Goal: Transaction & Acquisition: Subscribe to service/newsletter

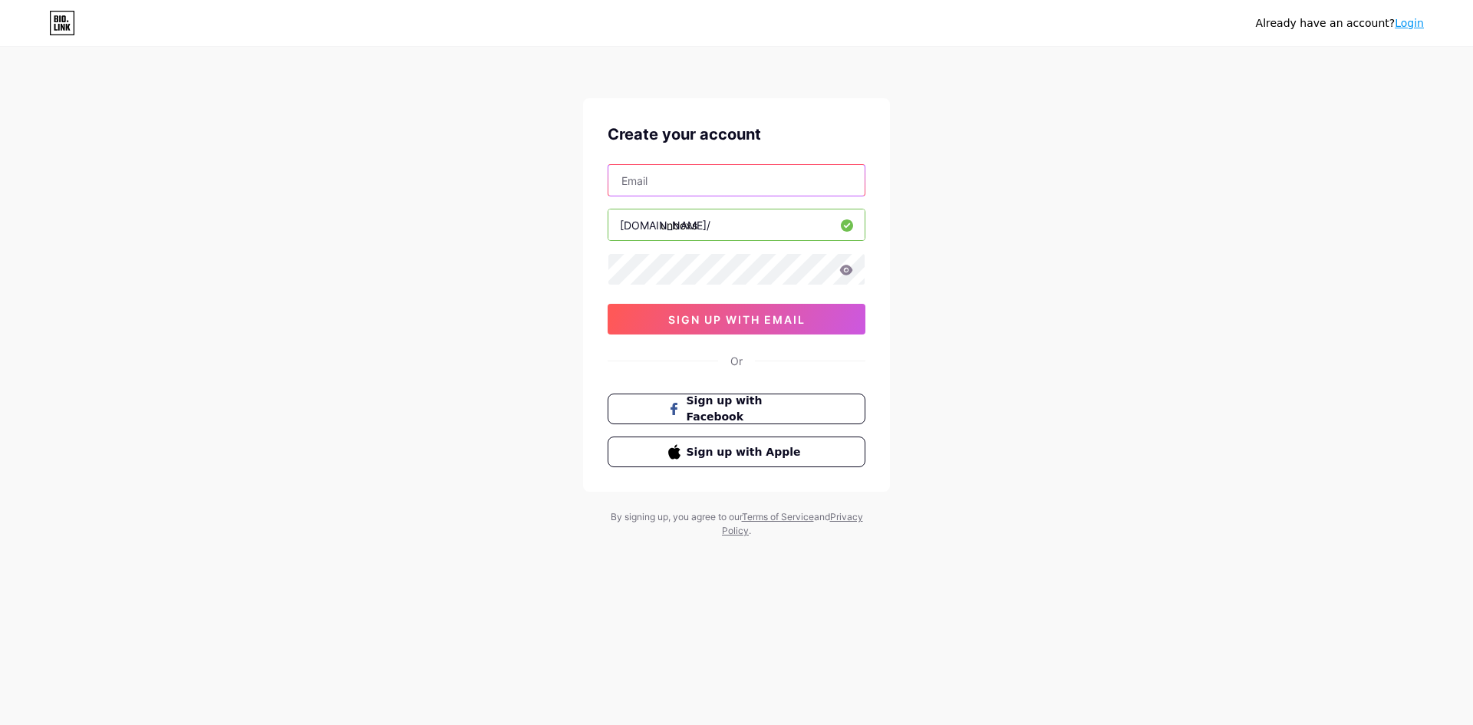
click at [694, 179] on input "text" at bounding box center [736, 180] width 256 height 31
type input "[DOMAIN_NAME][EMAIL_ADDRESS][DOMAIN_NAME]"
click at [848, 272] on icon at bounding box center [846, 270] width 14 height 11
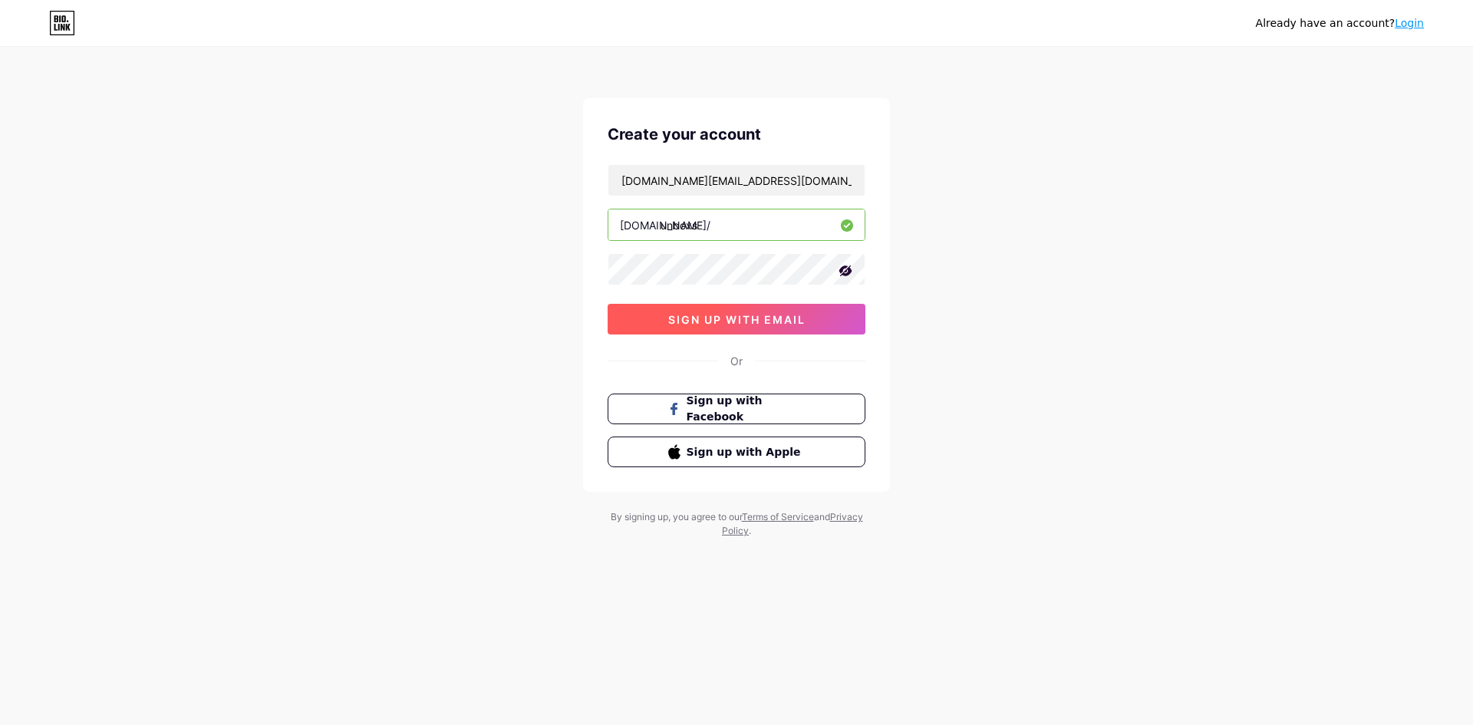
click at [773, 320] on span "sign up with email" at bounding box center [736, 319] width 137 height 13
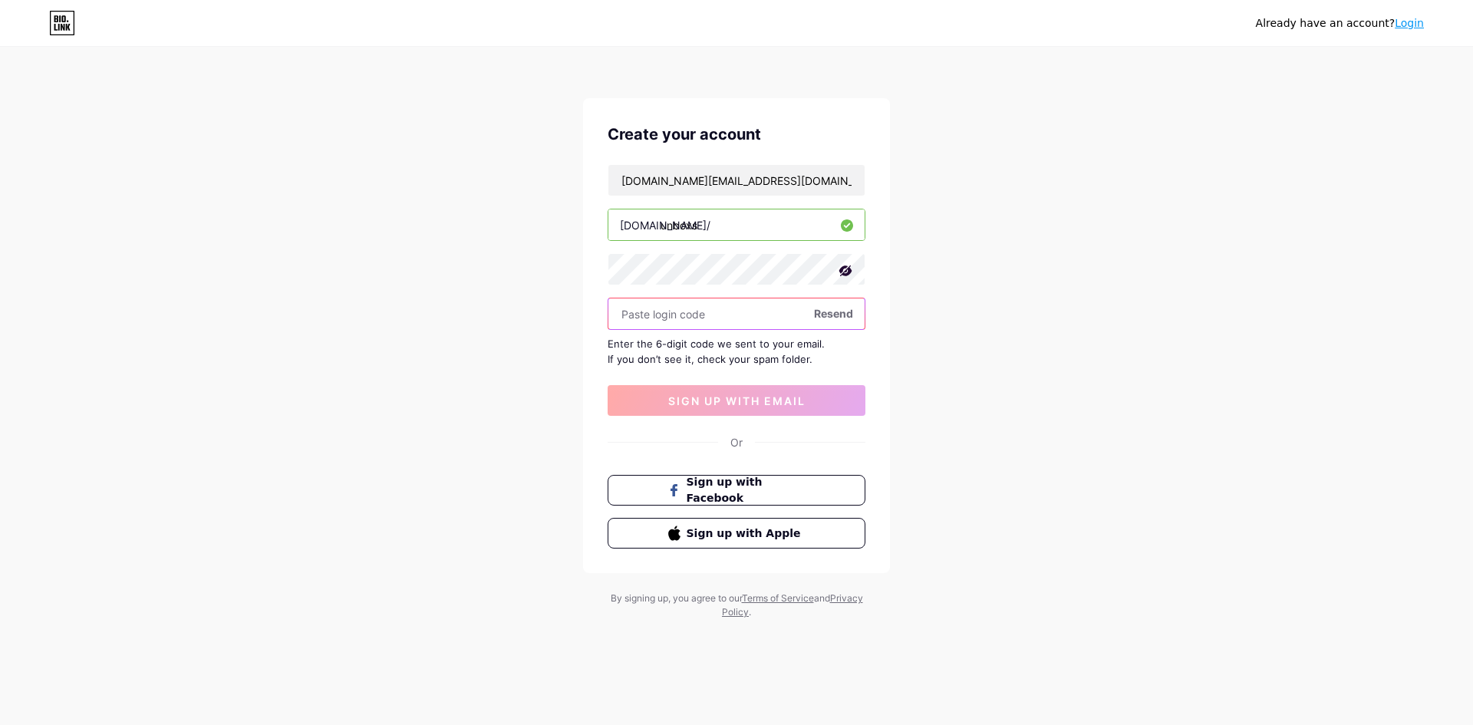
paste input "506362"
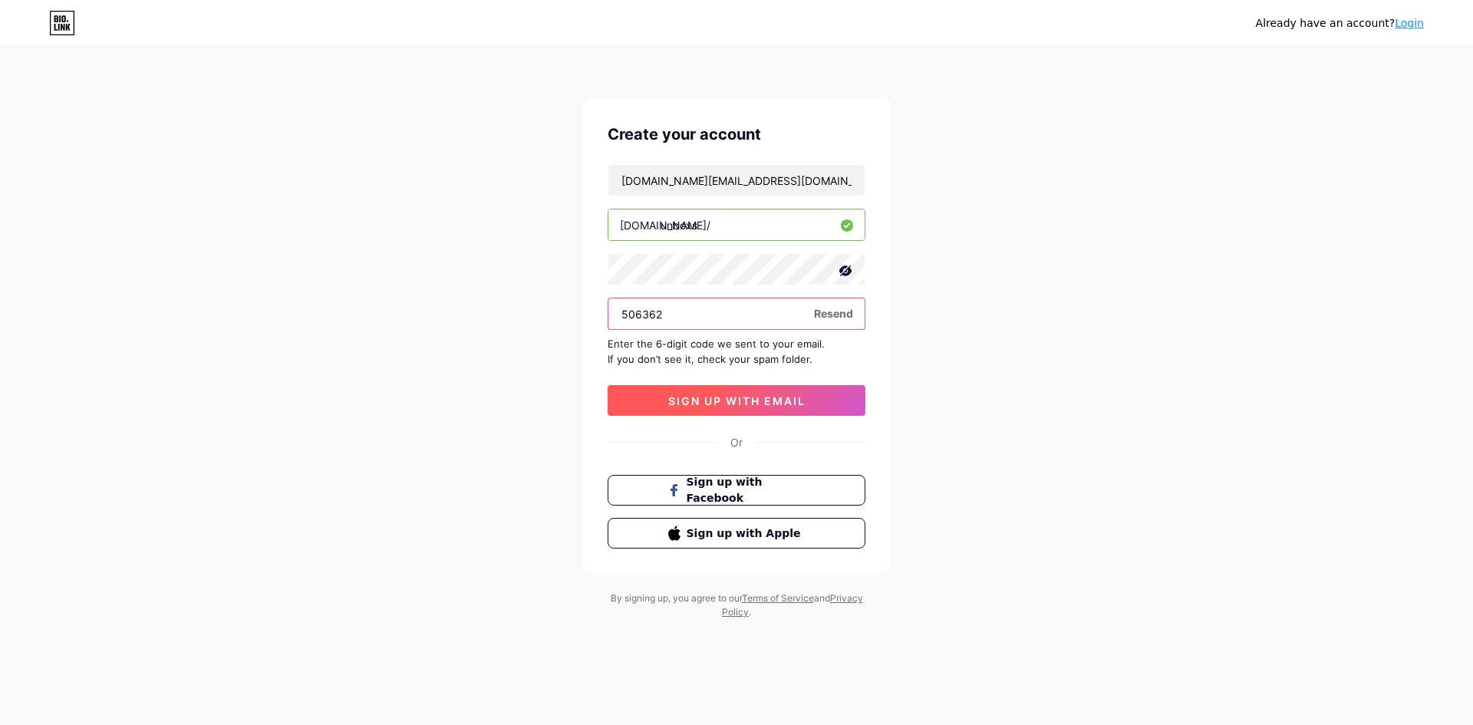
type input "506362"
click at [708, 392] on button "sign up with email" at bounding box center [737, 400] width 258 height 31
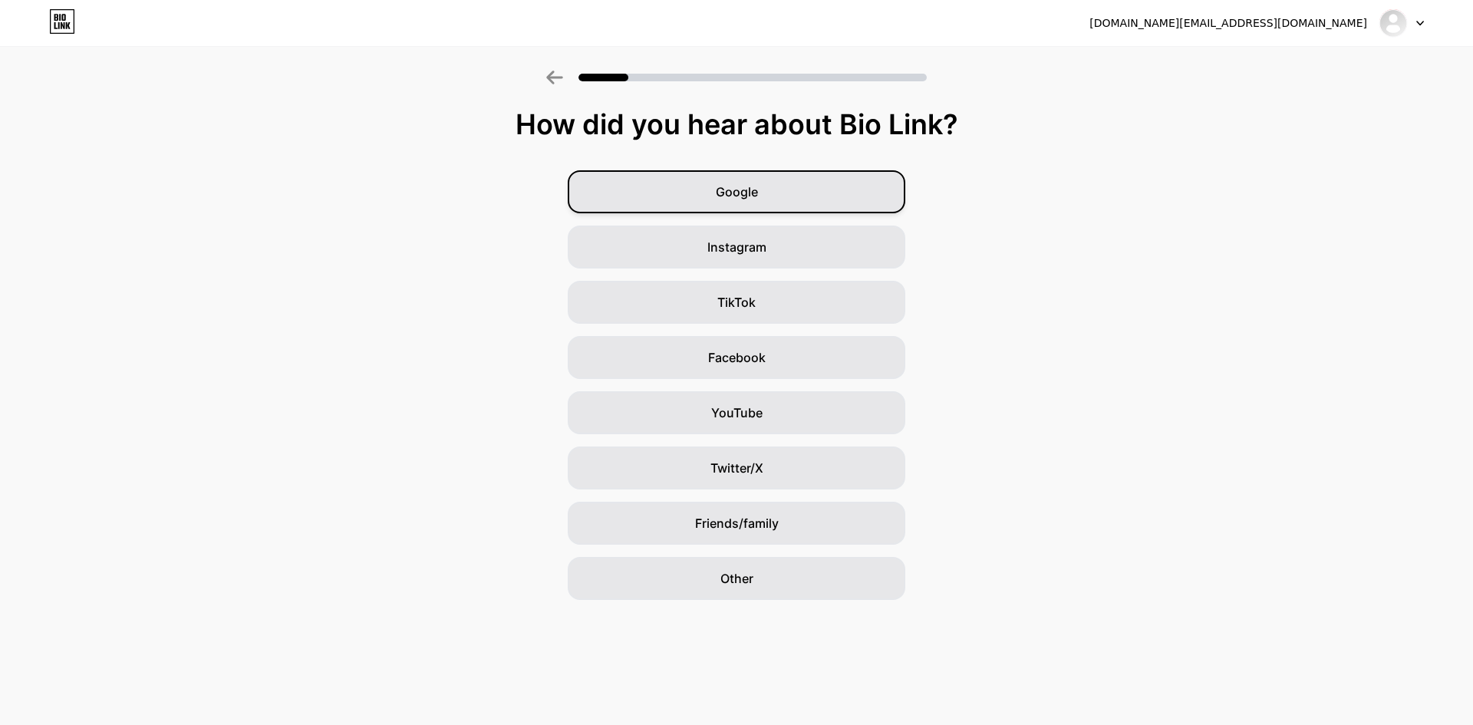
click at [771, 193] on div "Google" at bounding box center [737, 191] width 338 height 43
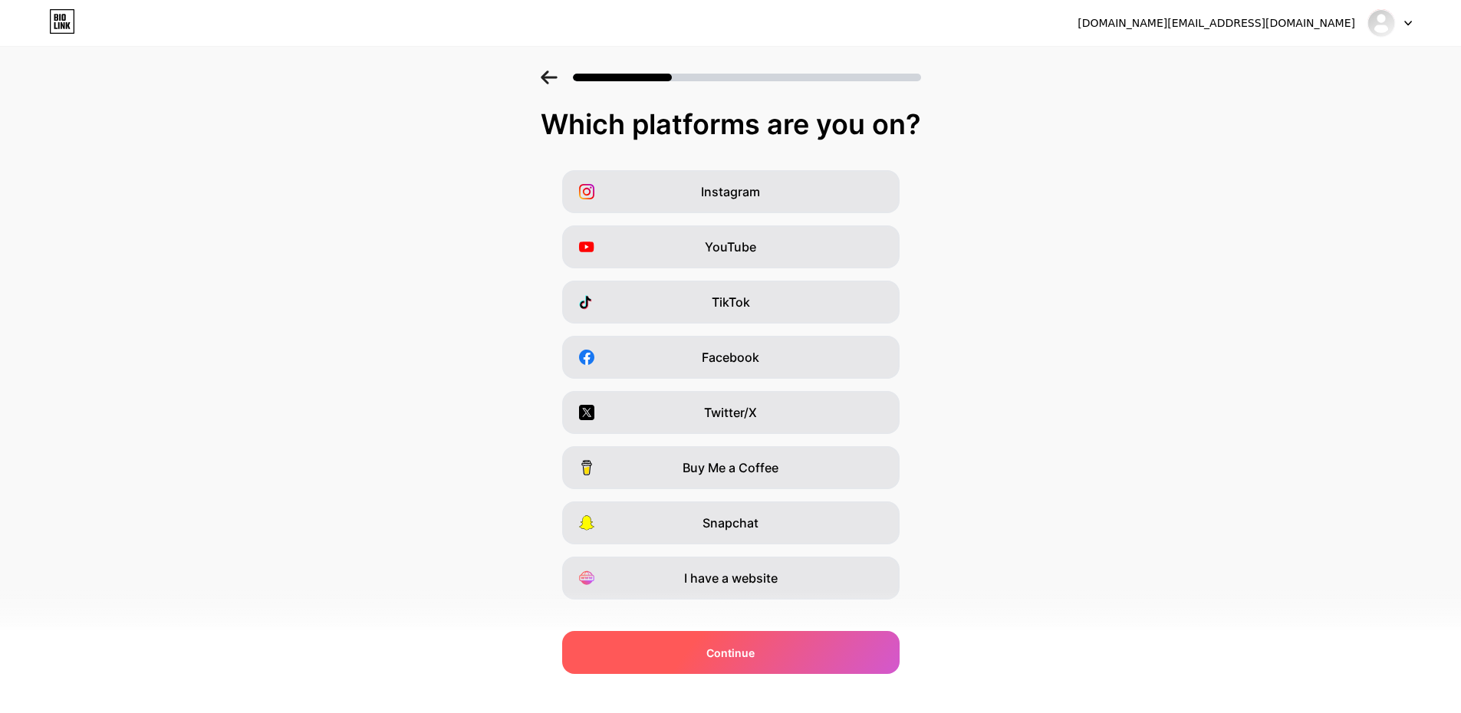
click at [749, 653] on span "Continue" at bounding box center [731, 653] width 48 height 16
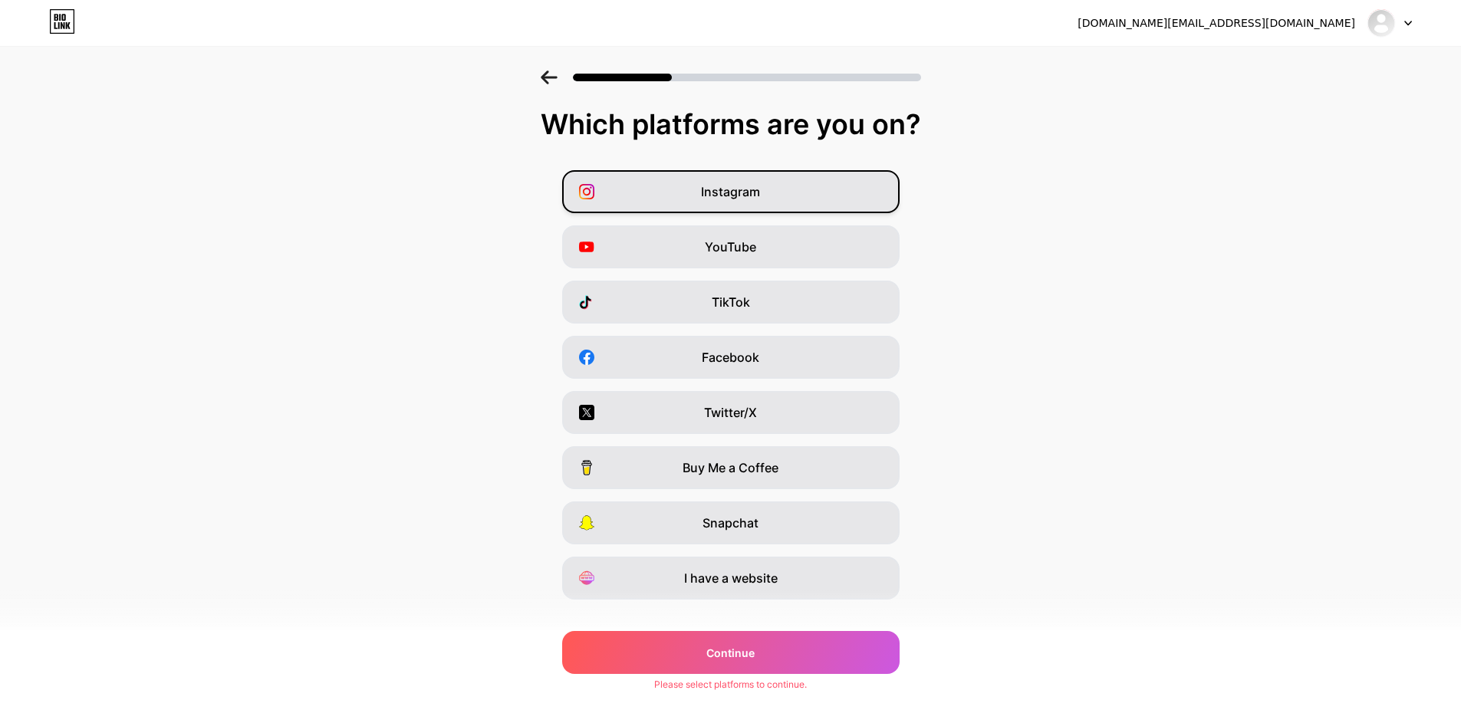
click at [760, 194] on span "Instagram" at bounding box center [730, 192] width 59 height 18
click at [748, 245] on span "YouTube" at bounding box center [730, 247] width 51 height 18
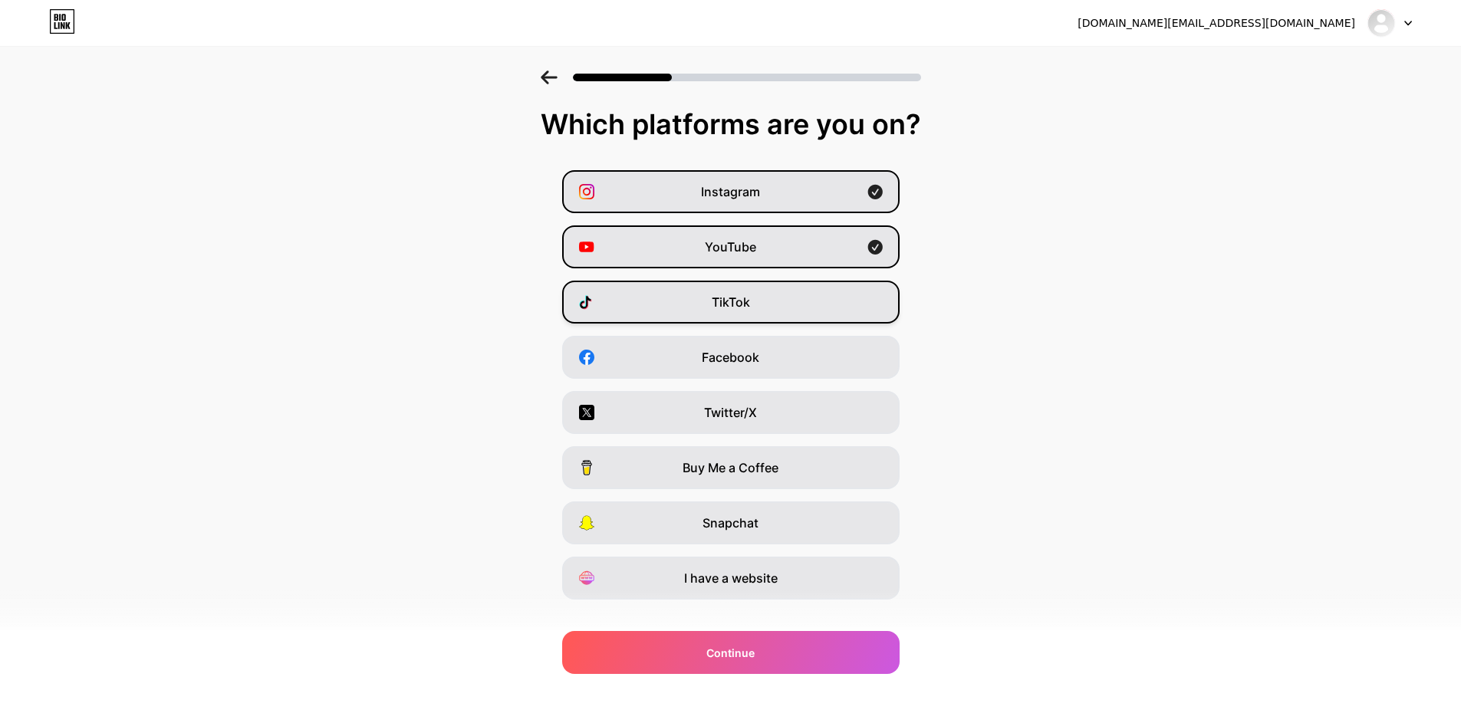
drag, startPoint x: 750, startPoint y: 296, endPoint x: 748, endPoint y: 331, distance: 34.6
click at [750, 297] on span "TikTok" at bounding box center [731, 302] width 38 height 18
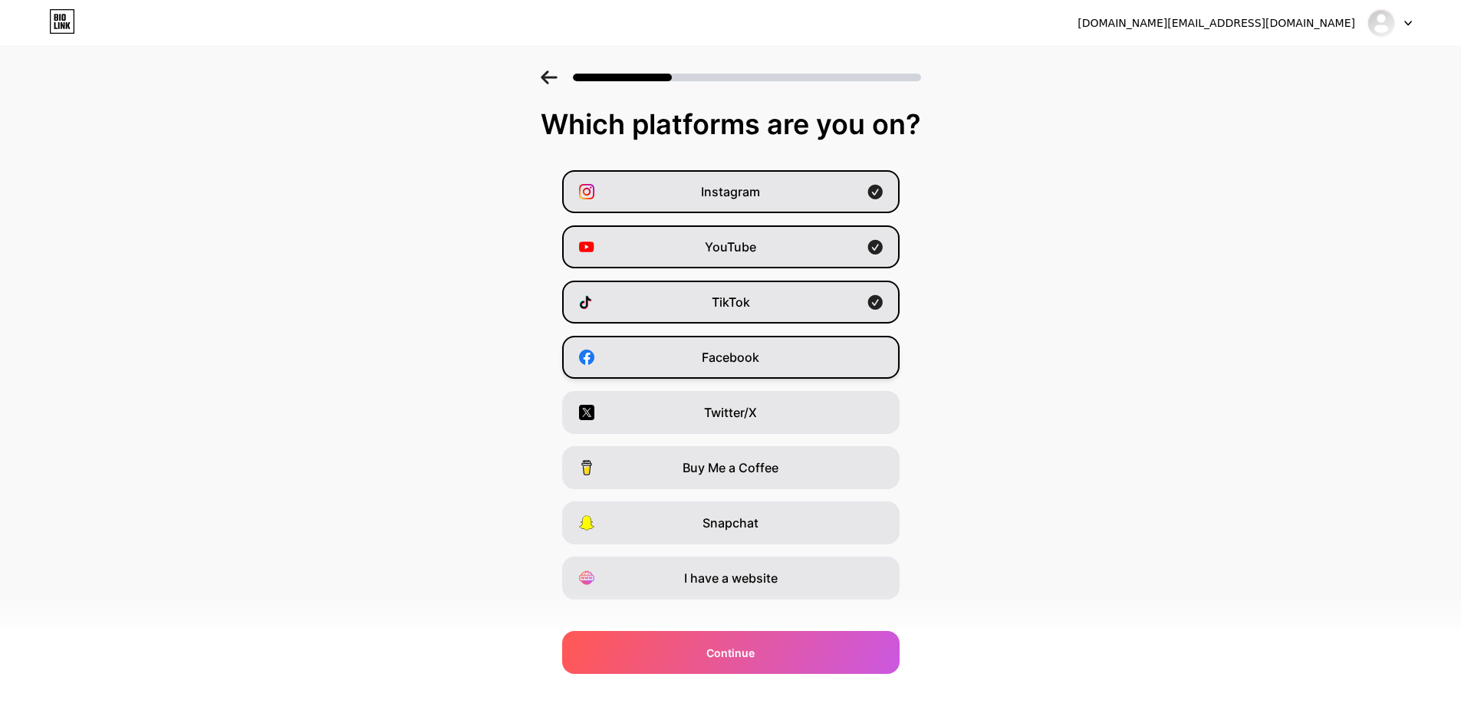
click at [753, 358] on span "Facebook" at bounding box center [731, 357] width 58 height 18
drag, startPoint x: 747, startPoint y: 417, endPoint x: 741, endPoint y: 434, distance: 18.7
click at [746, 417] on span "Twitter/X" at bounding box center [730, 413] width 53 height 18
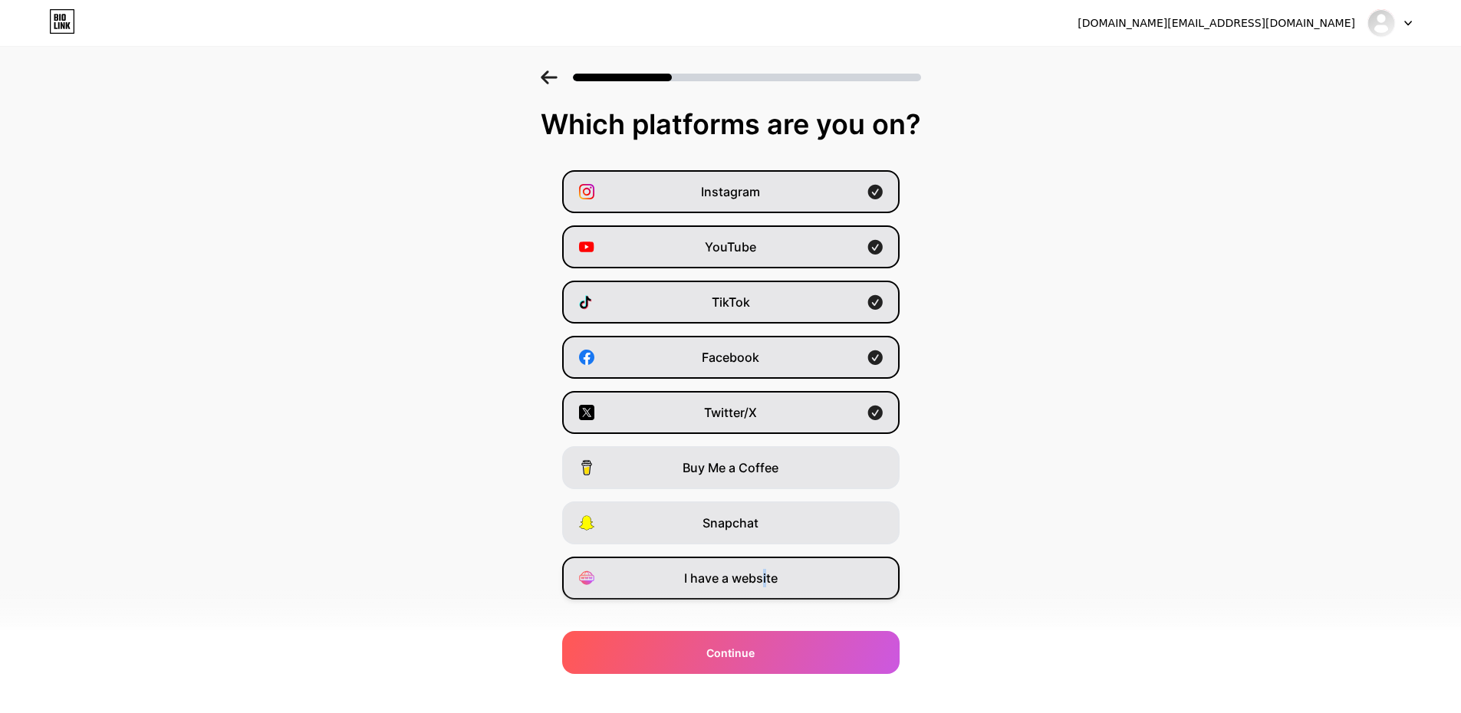
click at [771, 568] on div "I have a website" at bounding box center [731, 578] width 338 height 43
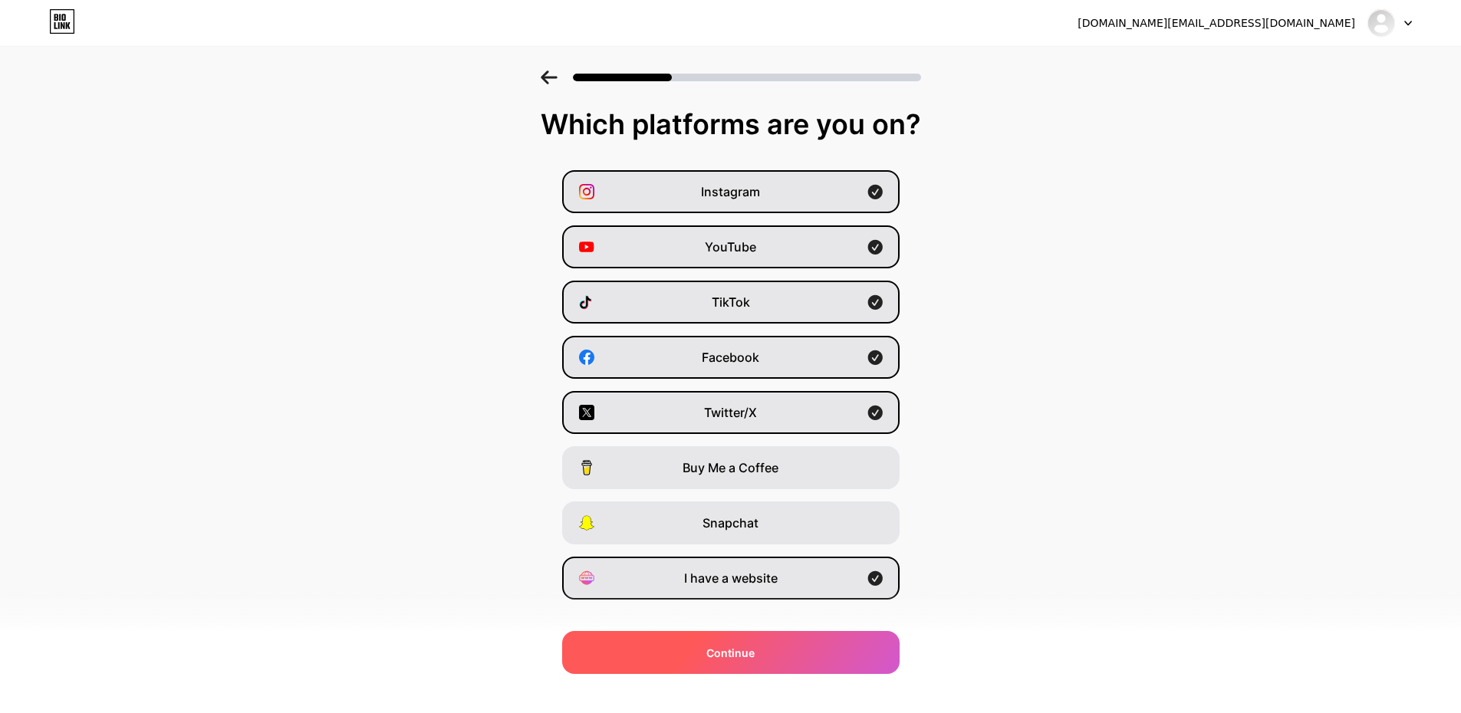
click at [781, 646] on div "Continue" at bounding box center [731, 652] width 338 height 43
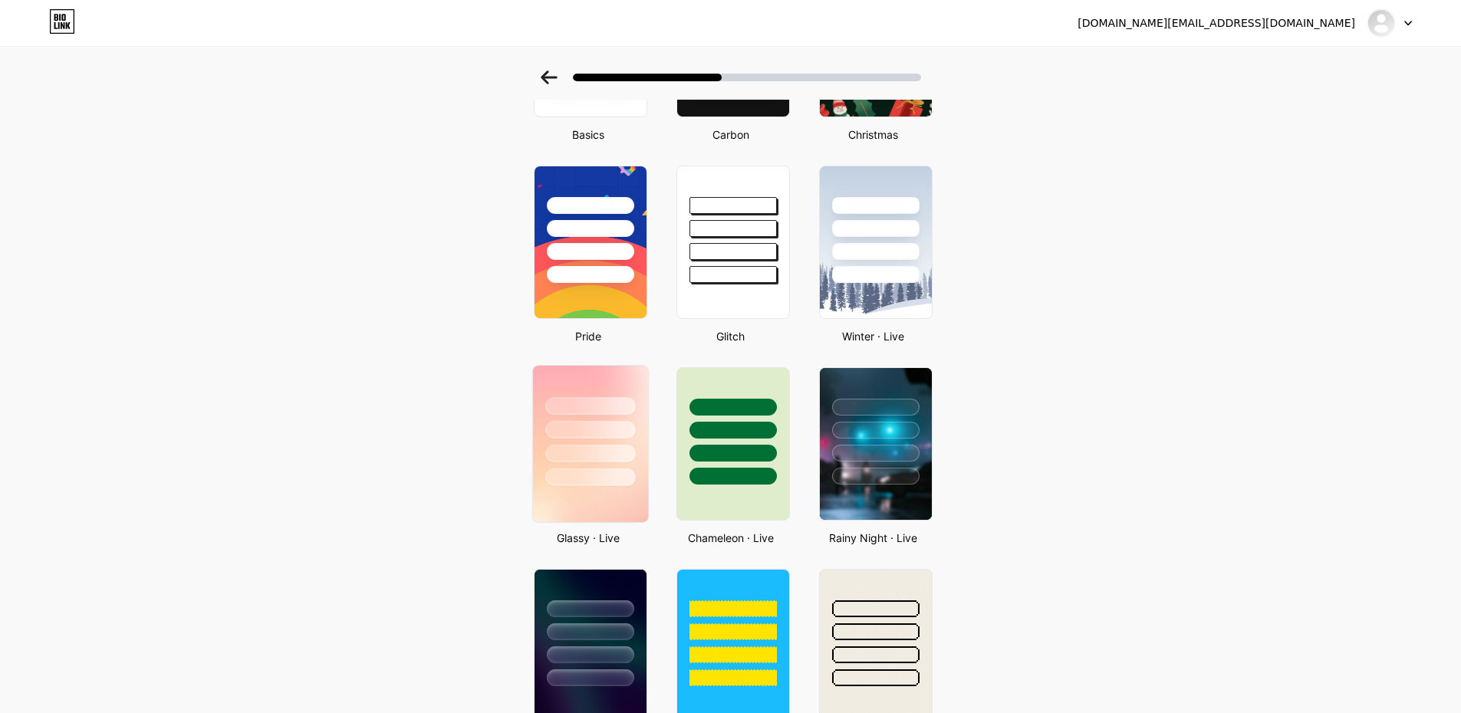
scroll to position [77, 0]
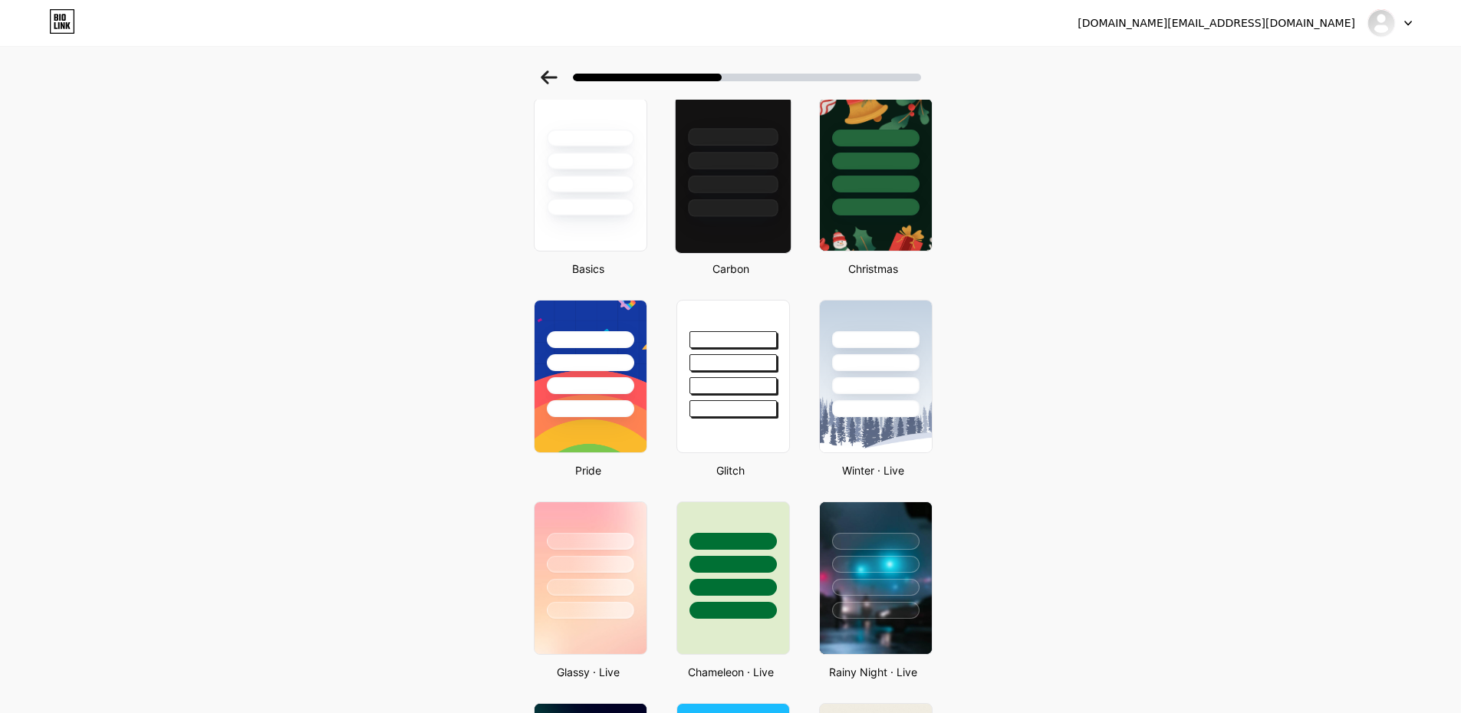
click at [761, 176] on div at bounding box center [733, 185] width 90 height 18
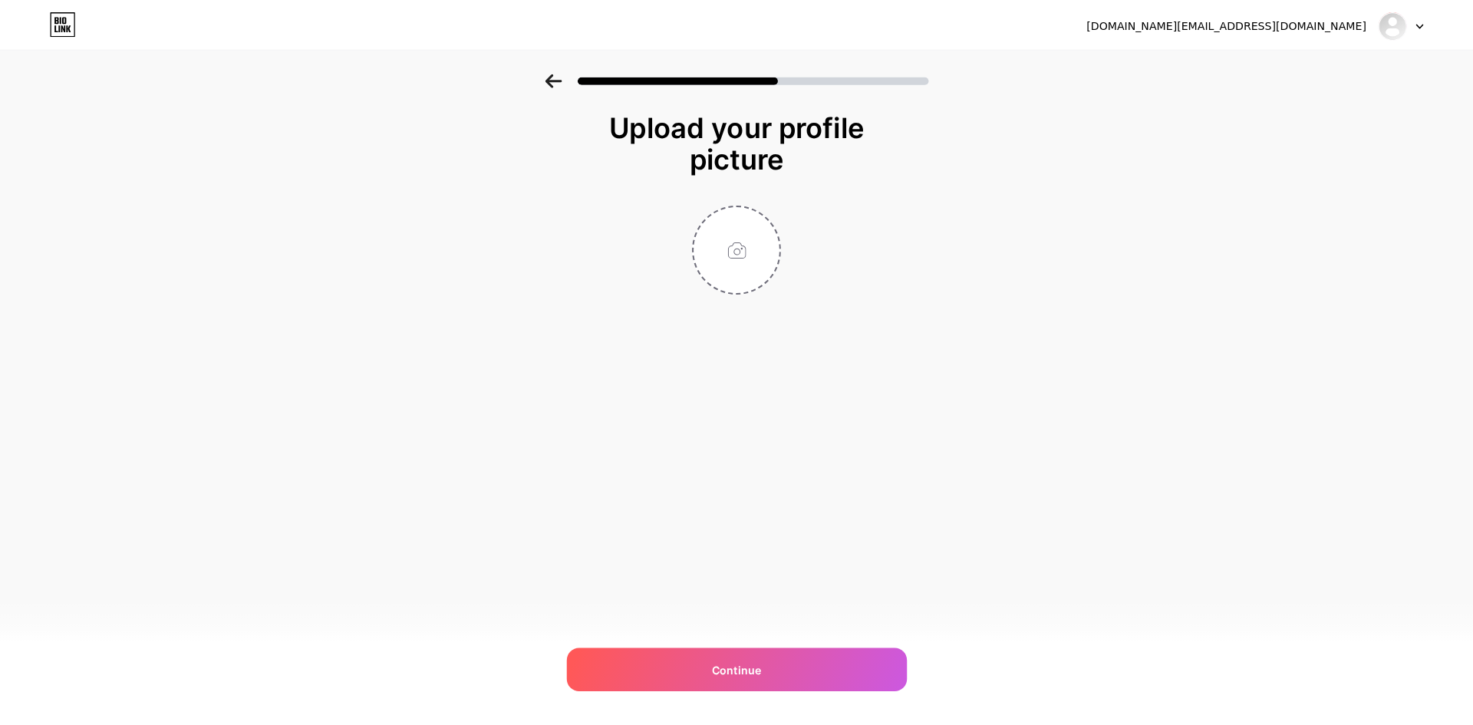
scroll to position [0, 0]
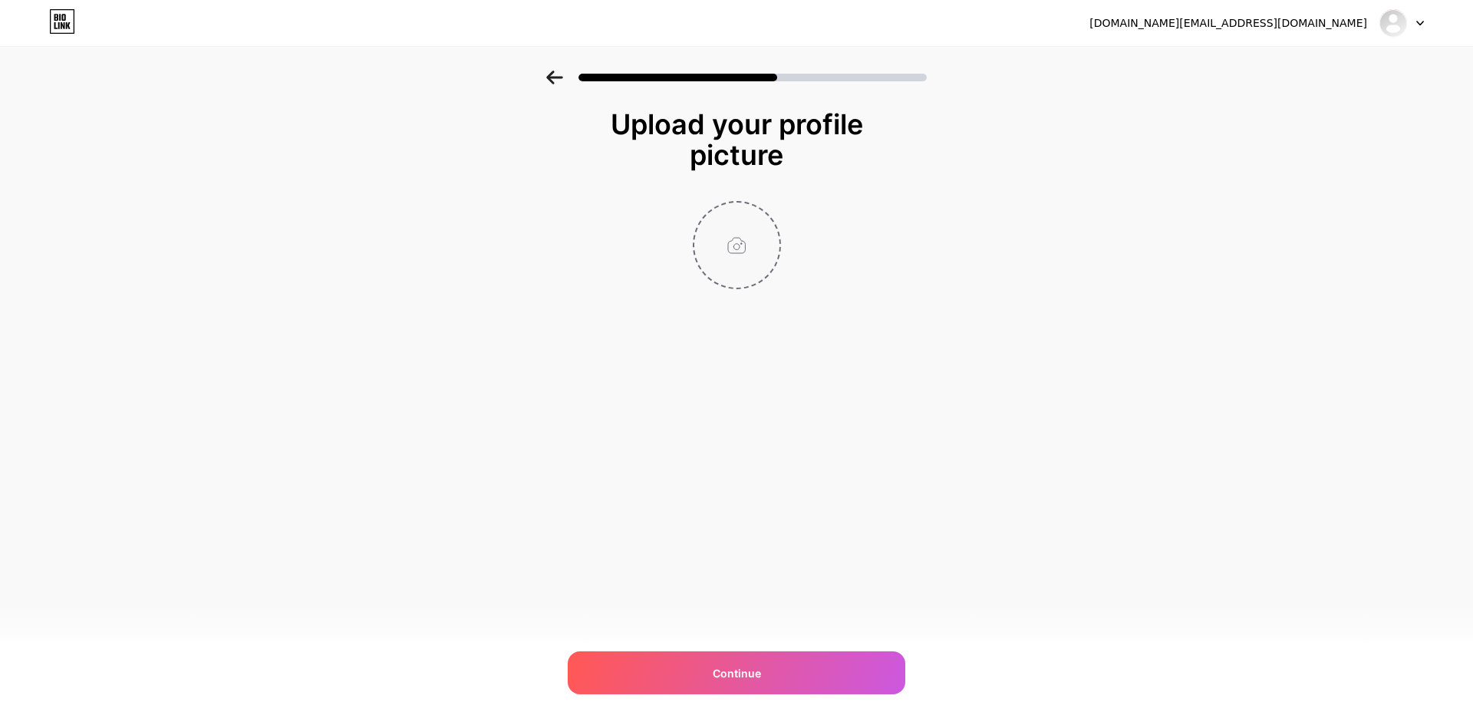
click at [722, 232] on input "file" at bounding box center [736, 245] width 85 height 85
type input "C:\fakepath\Profiles.png"
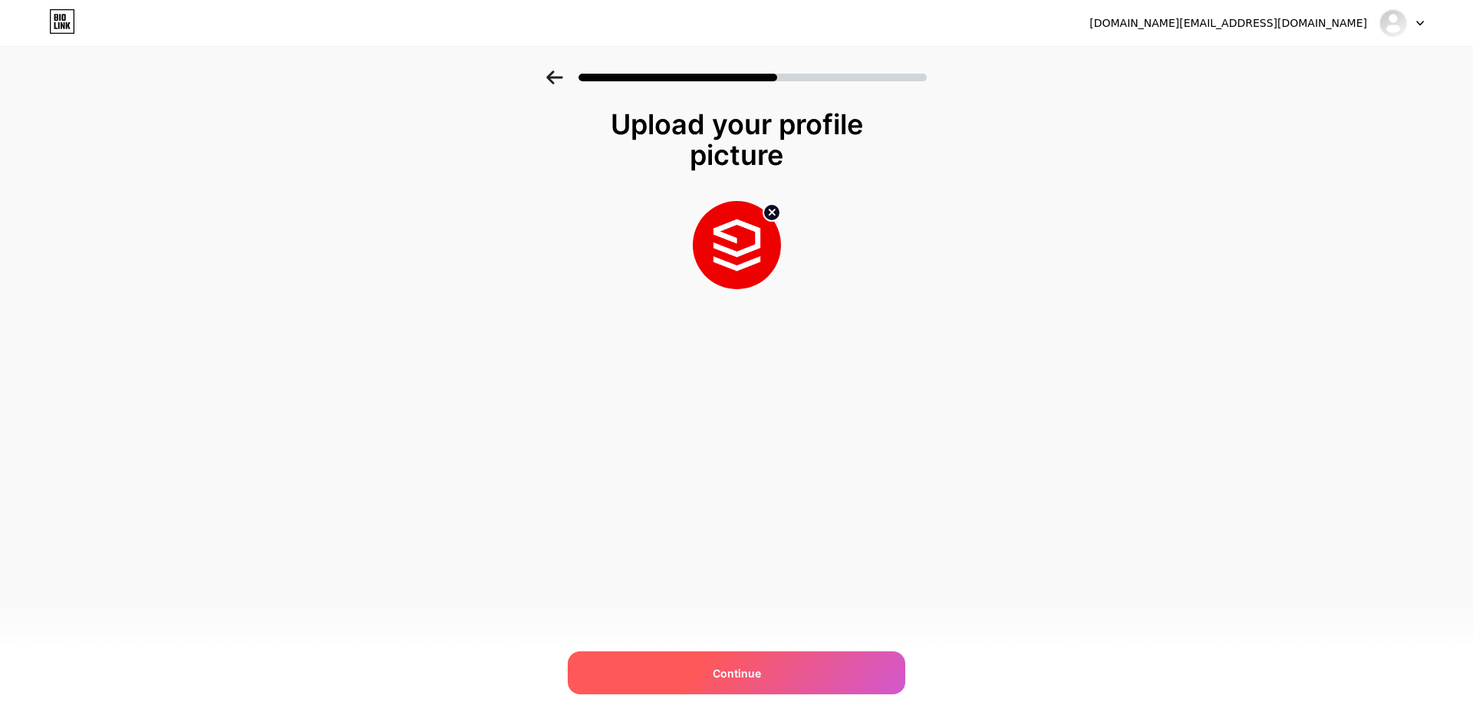
click at [757, 683] on div "Continue" at bounding box center [737, 672] width 338 height 43
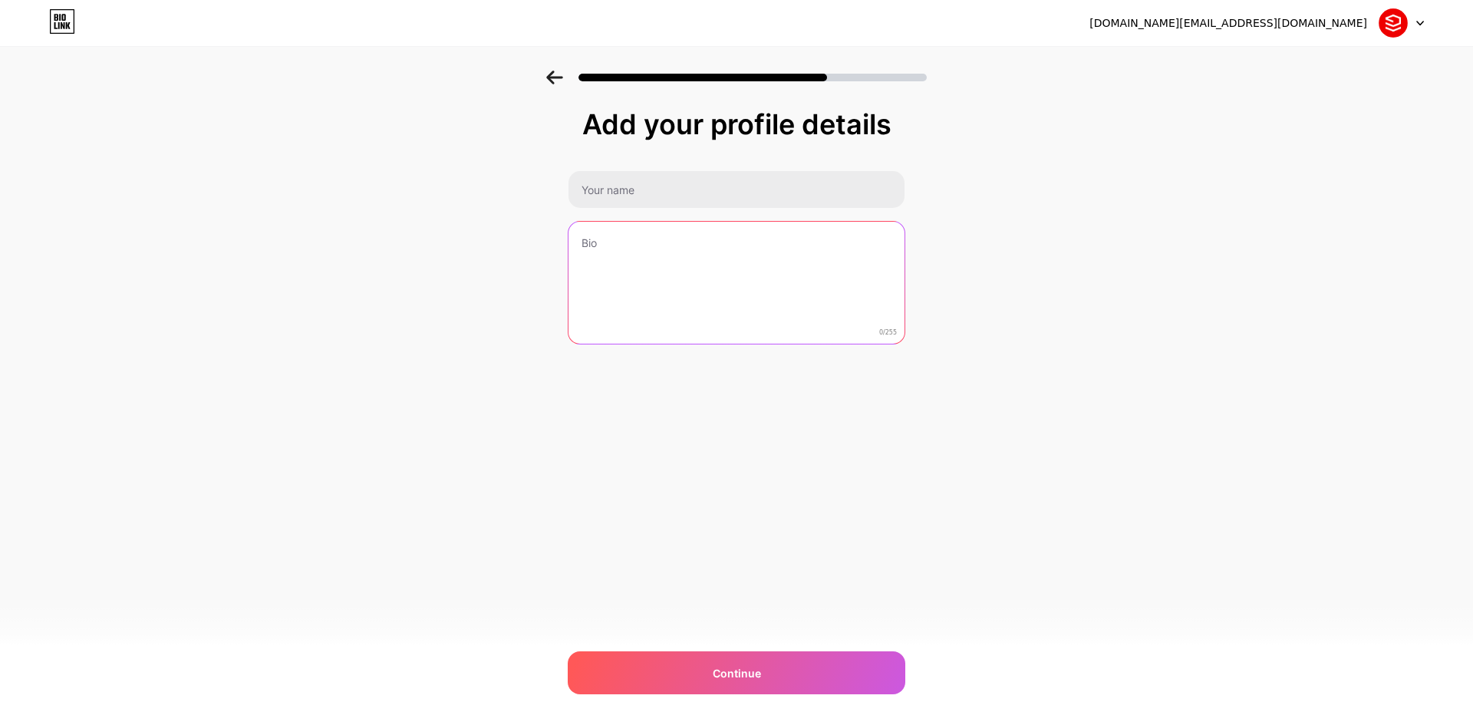
click at [645, 267] on textarea at bounding box center [736, 284] width 336 height 124
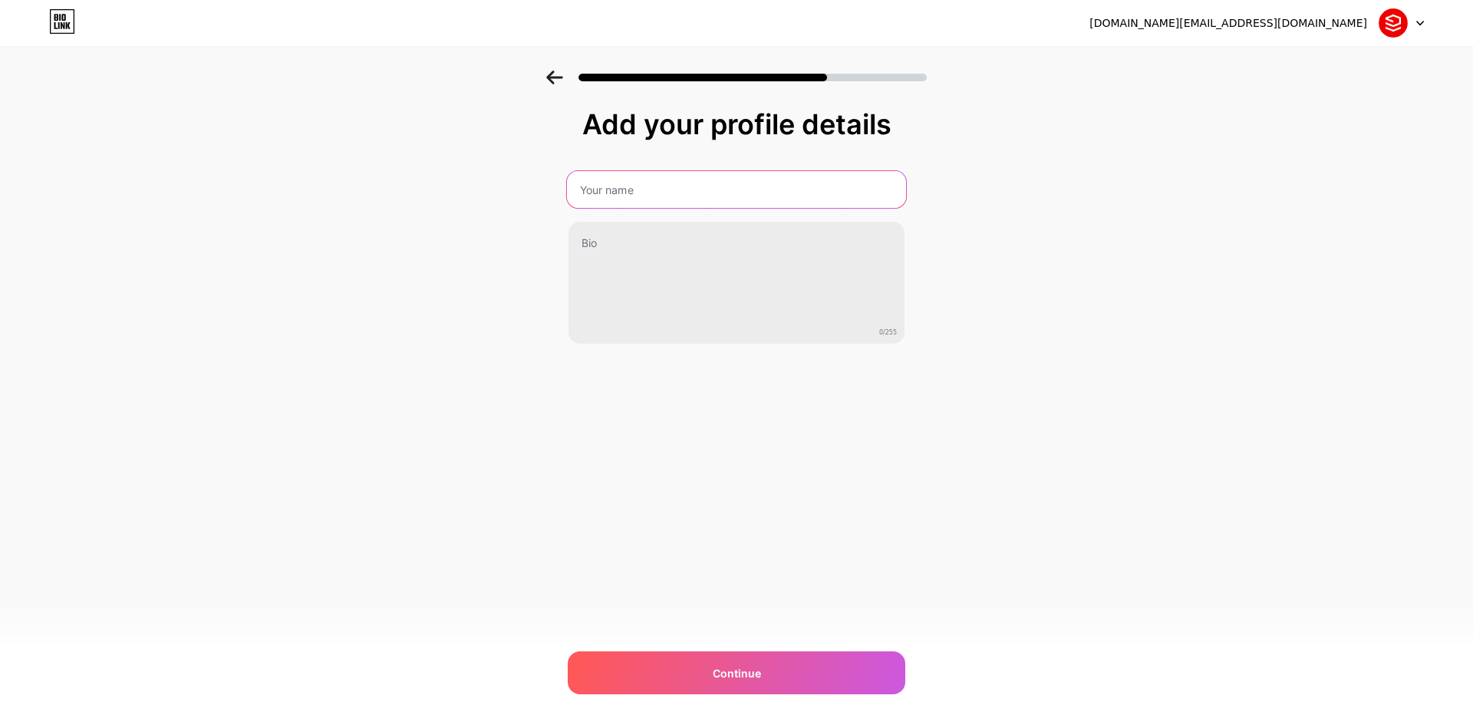
click at [661, 184] on input "text" at bounding box center [736, 189] width 339 height 37
type input "UNBOXS"
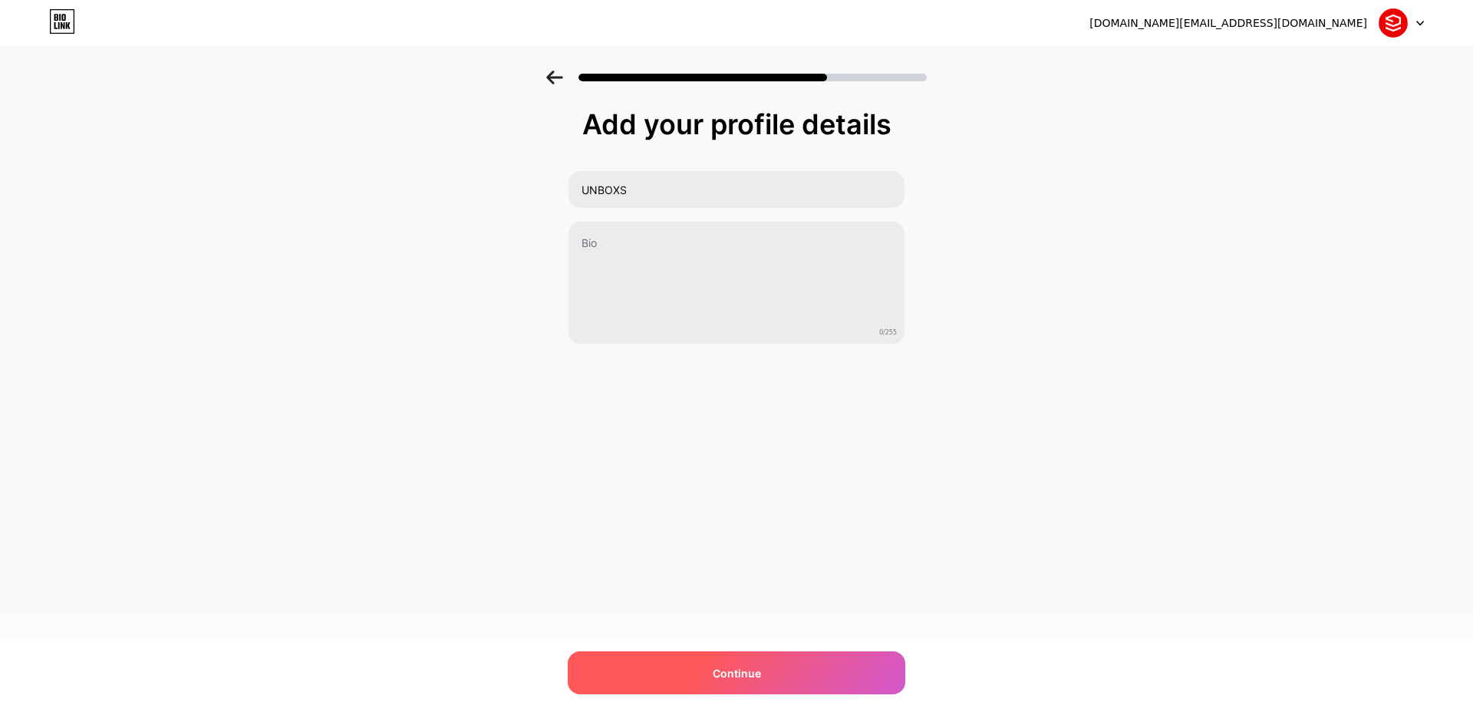
click at [721, 671] on span "Continue" at bounding box center [737, 673] width 48 height 16
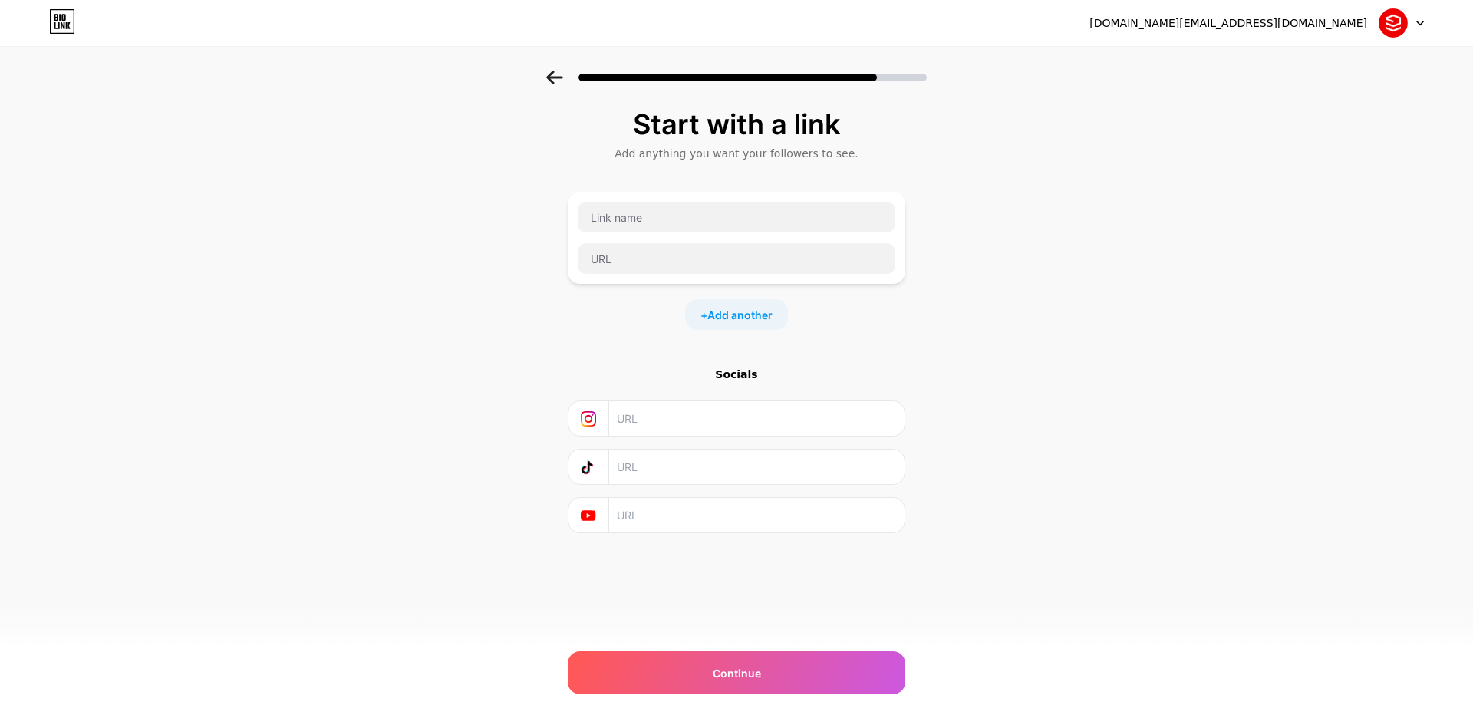
click at [687, 420] on input "text" at bounding box center [756, 418] width 278 height 35
click at [697, 217] on input "text" at bounding box center [737, 217] width 318 height 31
click at [683, 410] on input "text" at bounding box center [756, 418] width 278 height 35
type input "unboxs"
click at [696, 460] on input "text" at bounding box center [756, 467] width 278 height 35
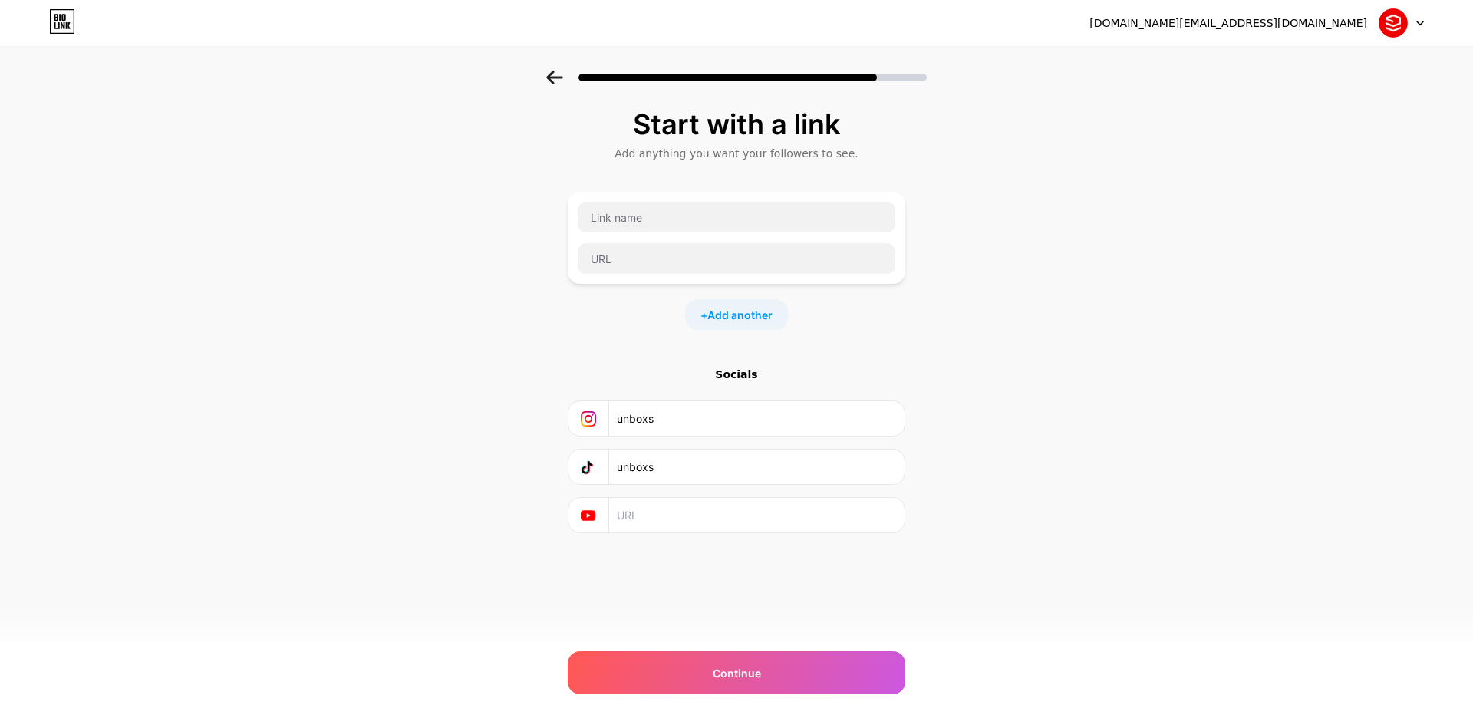
type input "unboxs"
click at [684, 416] on input "unboxs" at bounding box center [756, 418] width 278 height 35
drag, startPoint x: 665, startPoint y: 511, endPoint x: 661, endPoint y: 503, distance: 8.9
click at [664, 507] on input "text" at bounding box center [756, 515] width 278 height 35
type input "unboxs"
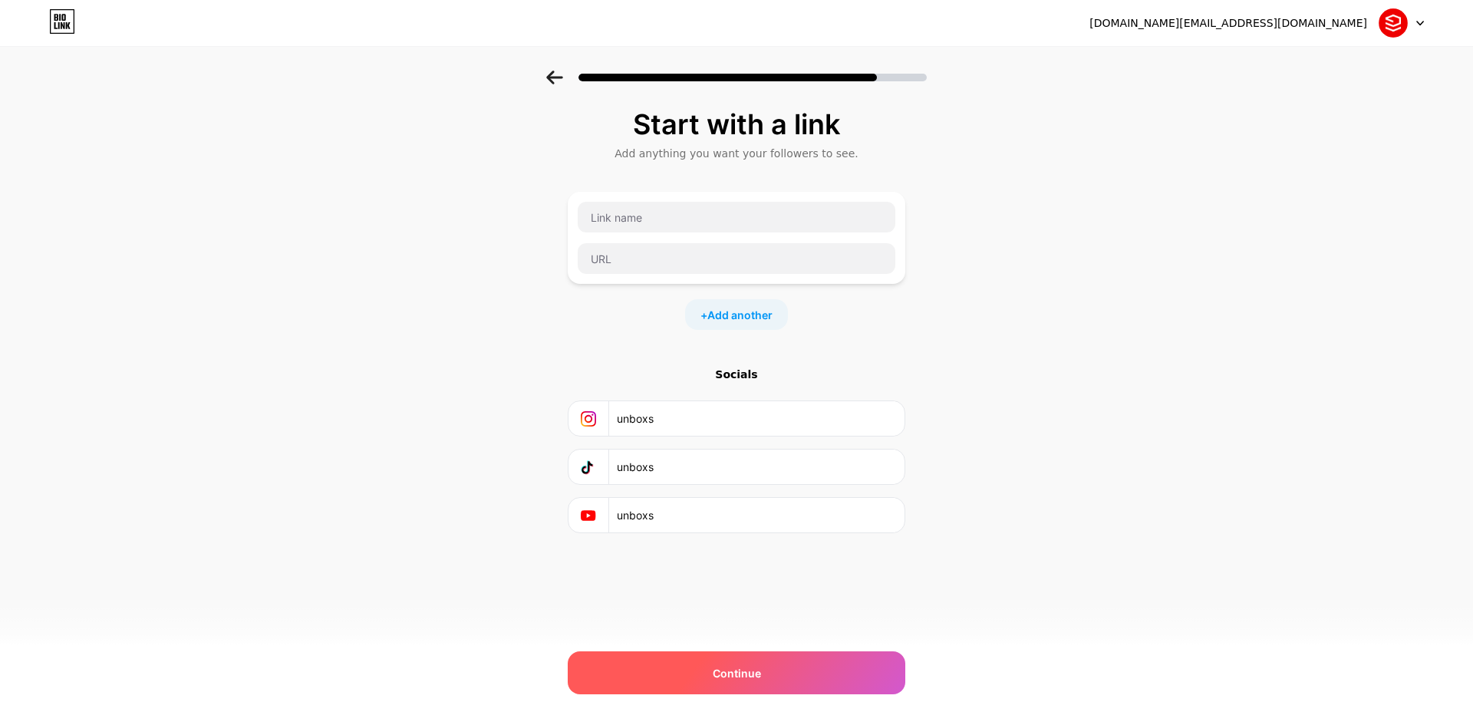
click at [720, 660] on div "Continue" at bounding box center [737, 672] width 338 height 43
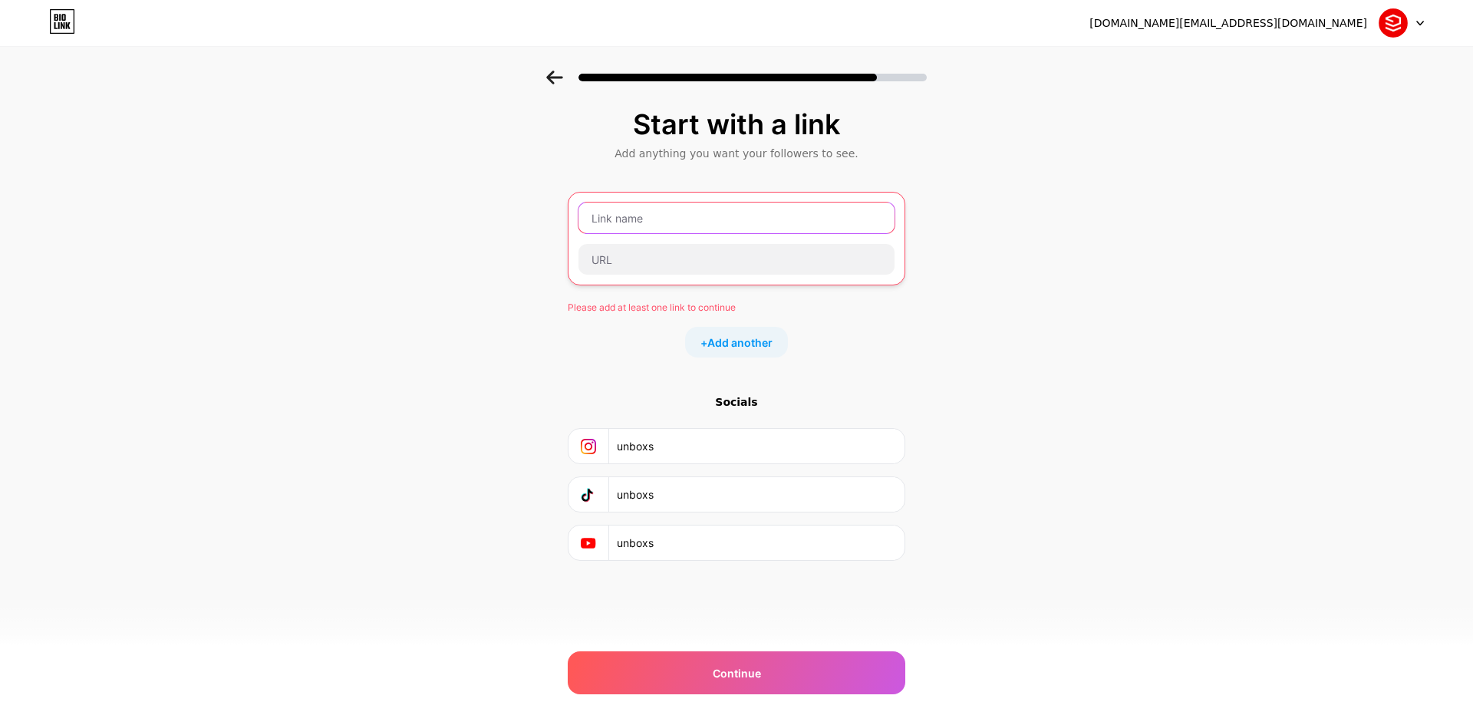
click at [661, 228] on input "text" at bounding box center [736, 218] width 316 height 31
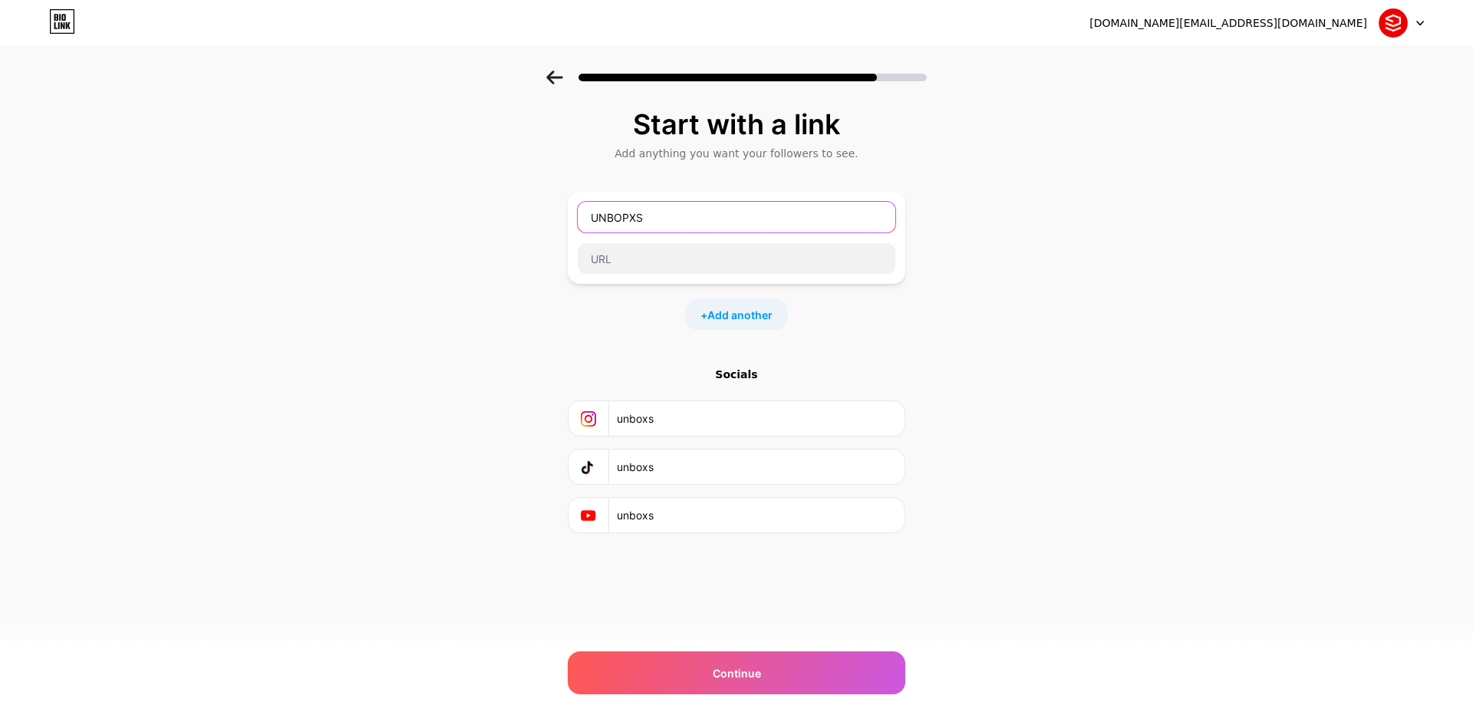
drag, startPoint x: 644, startPoint y: 212, endPoint x: 624, endPoint y: 214, distance: 20.1
click at [624, 214] on input "UNBOPXS" at bounding box center [737, 217] width 318 height 31
type input "UNBOXS"
click at [639, 255] on input "text" at bounding box center [737, 258] width 318 height 31
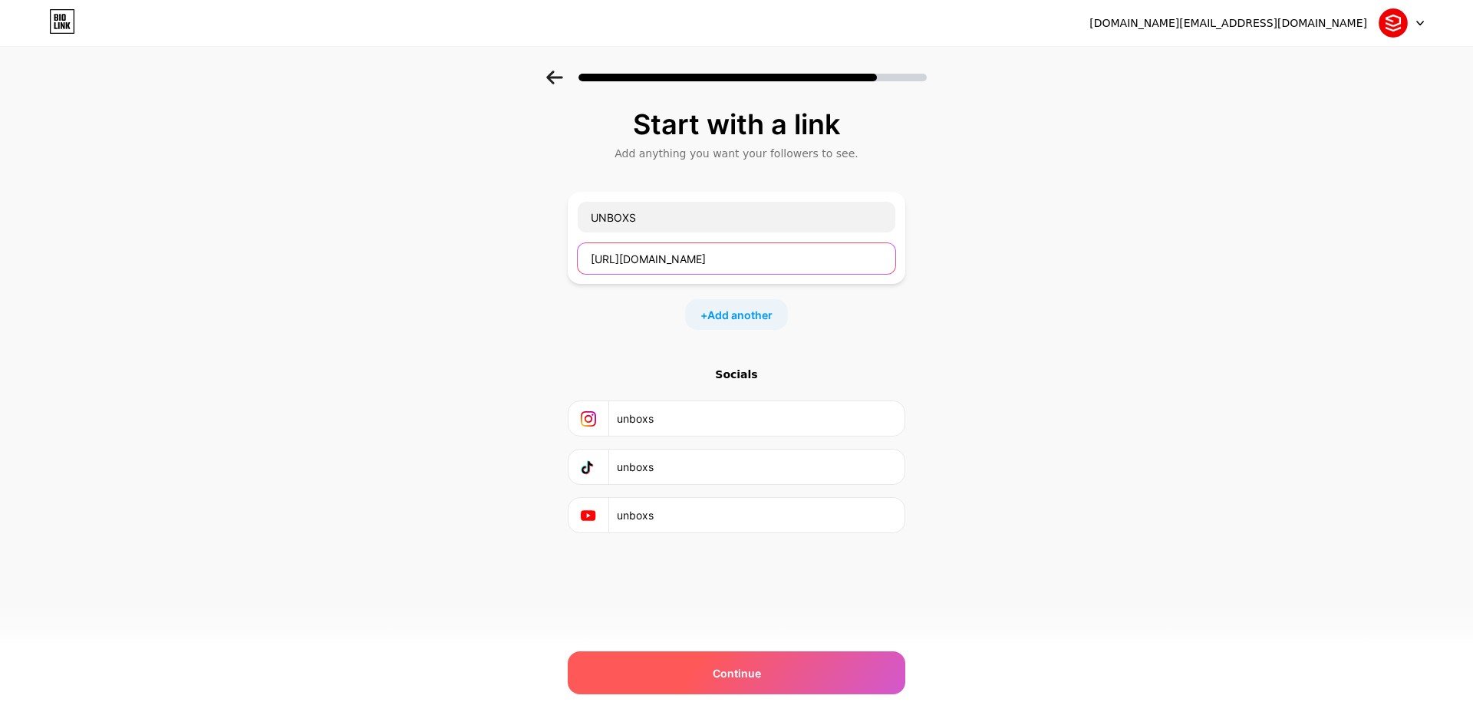
type input "[URL][DOMAIN_NAME]"
click at [761, 680] on div "Continue" at bounding box center [737, 672] width 338 height 43
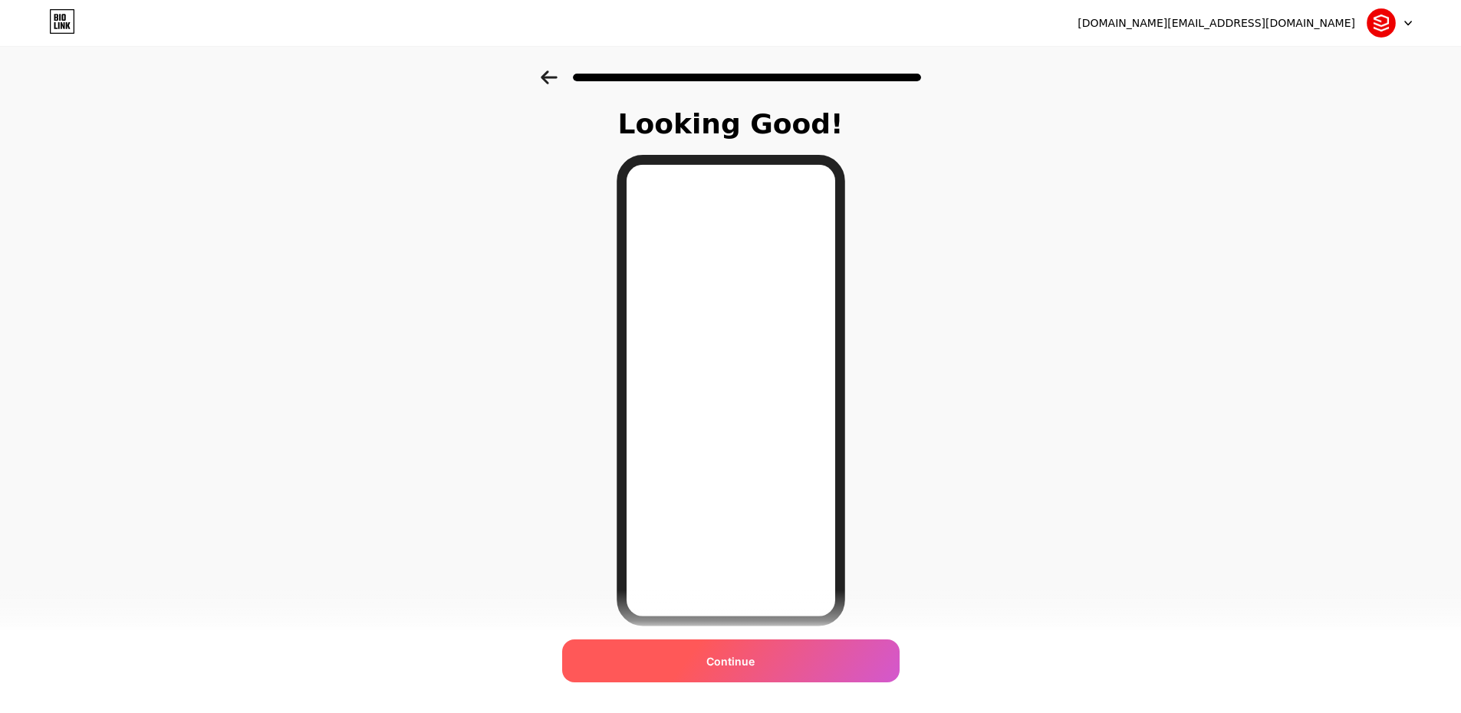
click at [762, 661] on div "Continue" at bounding box center [731, 661] width 338 height 43
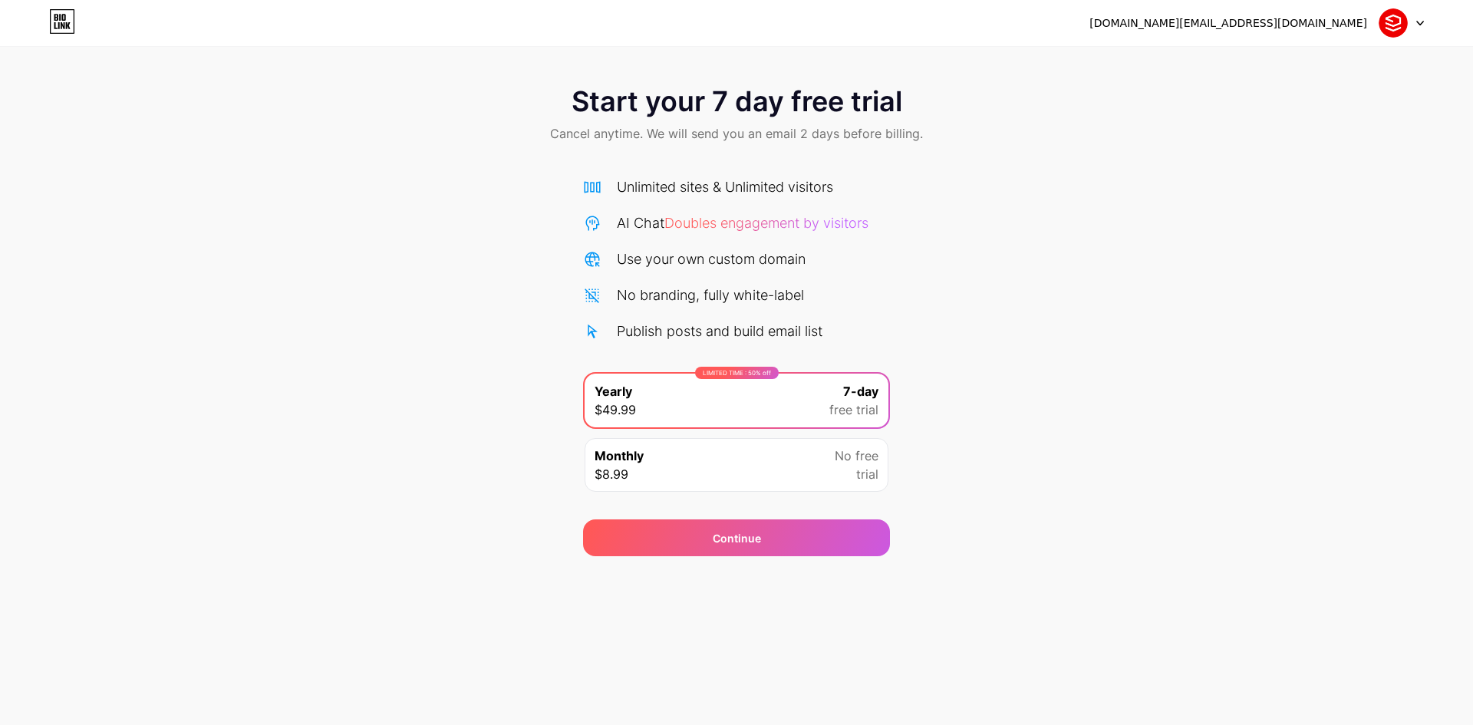
click at [703, 439] on div "Monthly $8.99 No free trial" at bounding box center [737, 465] width 304 height 54
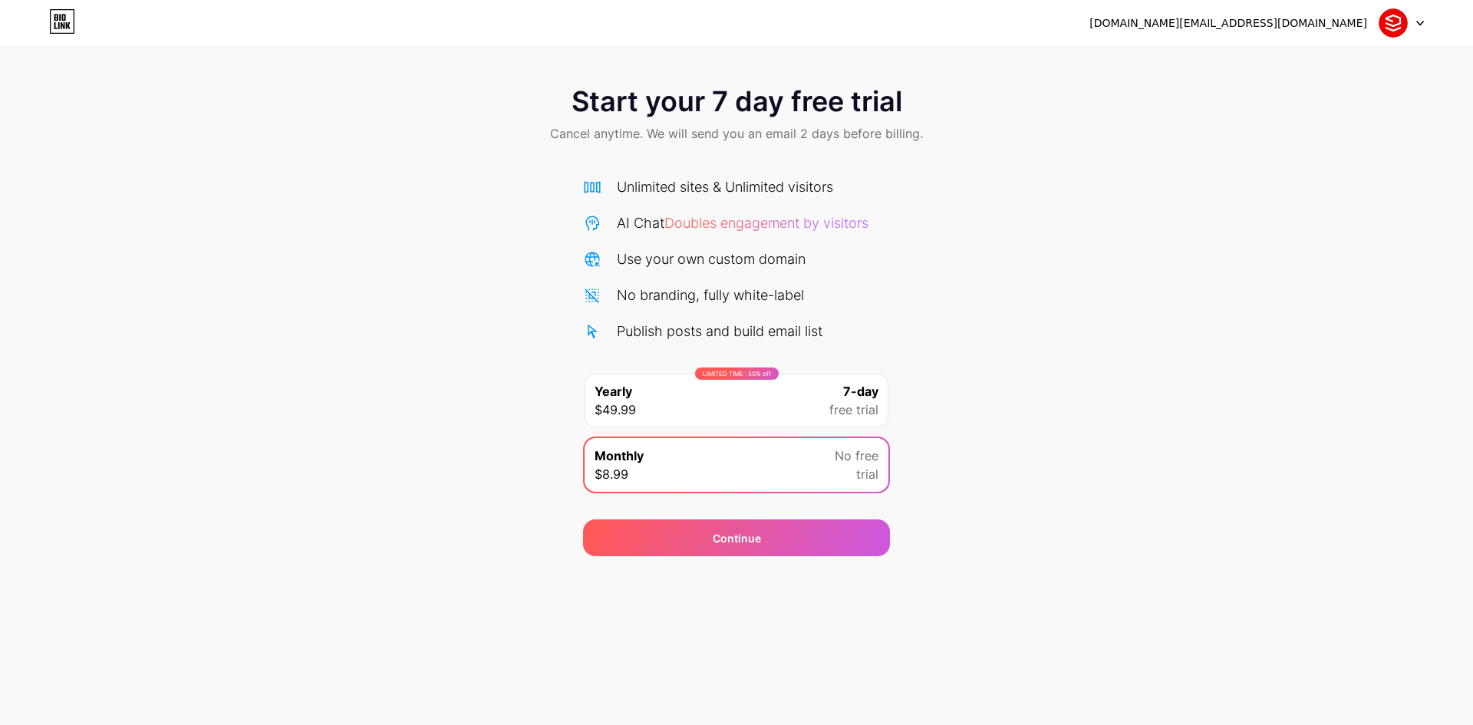
click at [742, 406] on div "LIMITED TIME : 50% off Yearly $49.99 7-day free trial" at bounding box center [737, 401] width 304 height 54
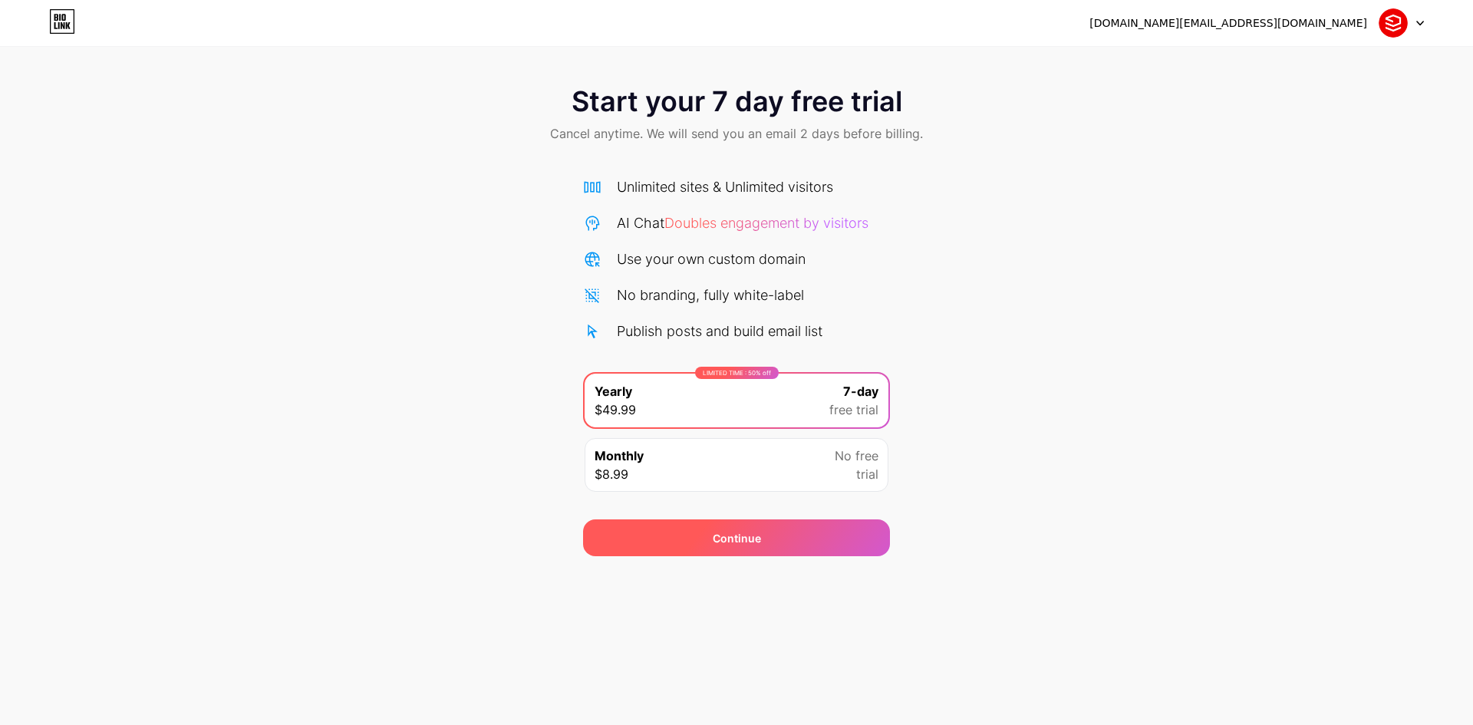
click at [753, 542] on span "Continue" at bounding box center [737, 538] width 48 height 16
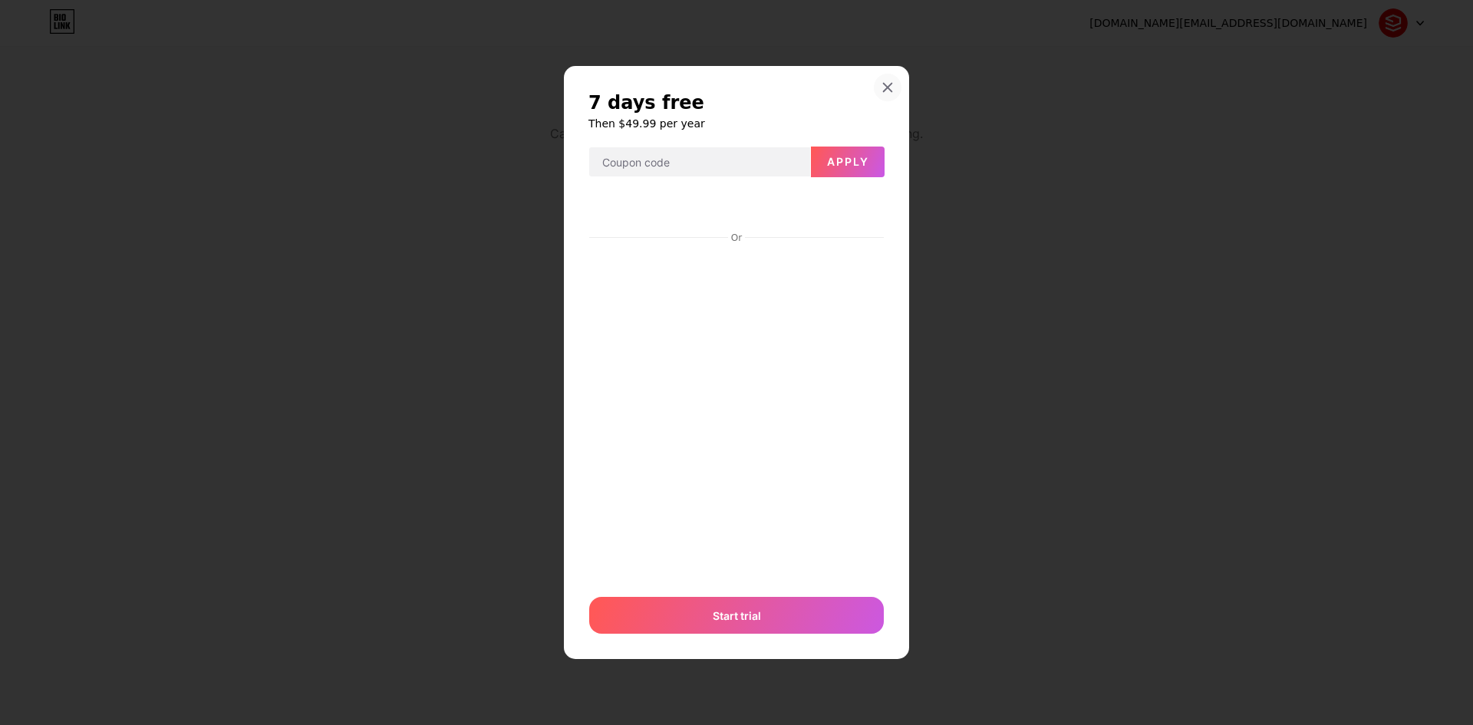
click at [888, 91] on icon at bounding box center [887, 87] width 12 height 12
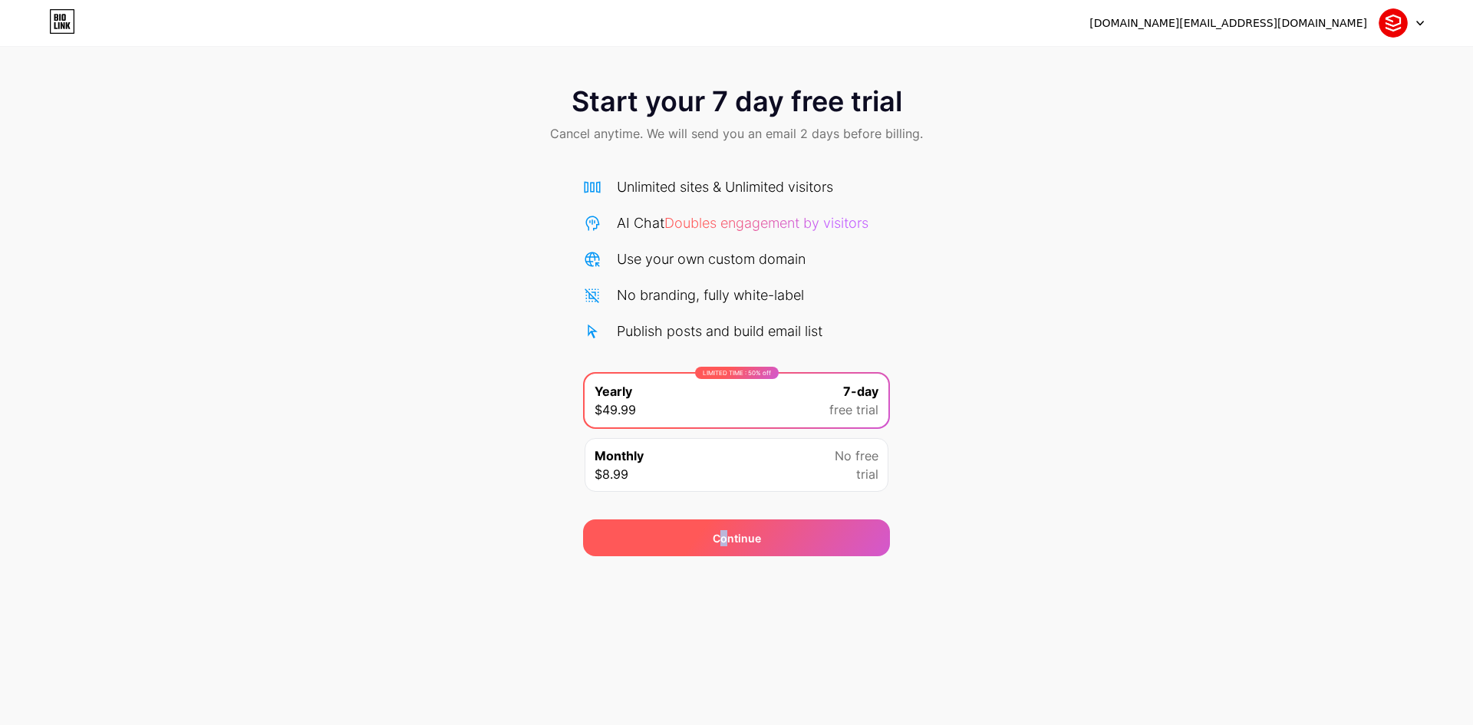
click at [724, 521] on div "Continue" at bounding box center [736, 537] width 307 height 37
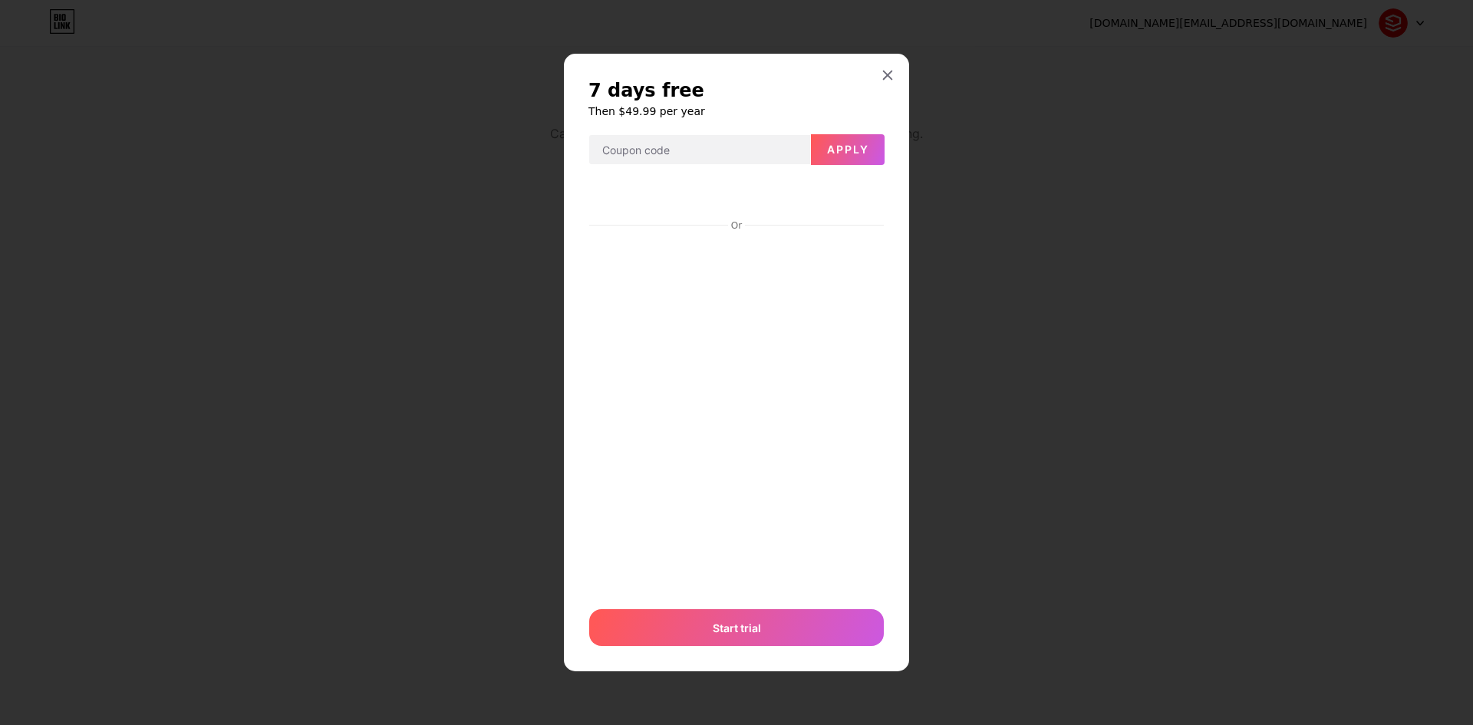
click at [933, 372] on div at bounding box center [736, 362] width 1473 height 725
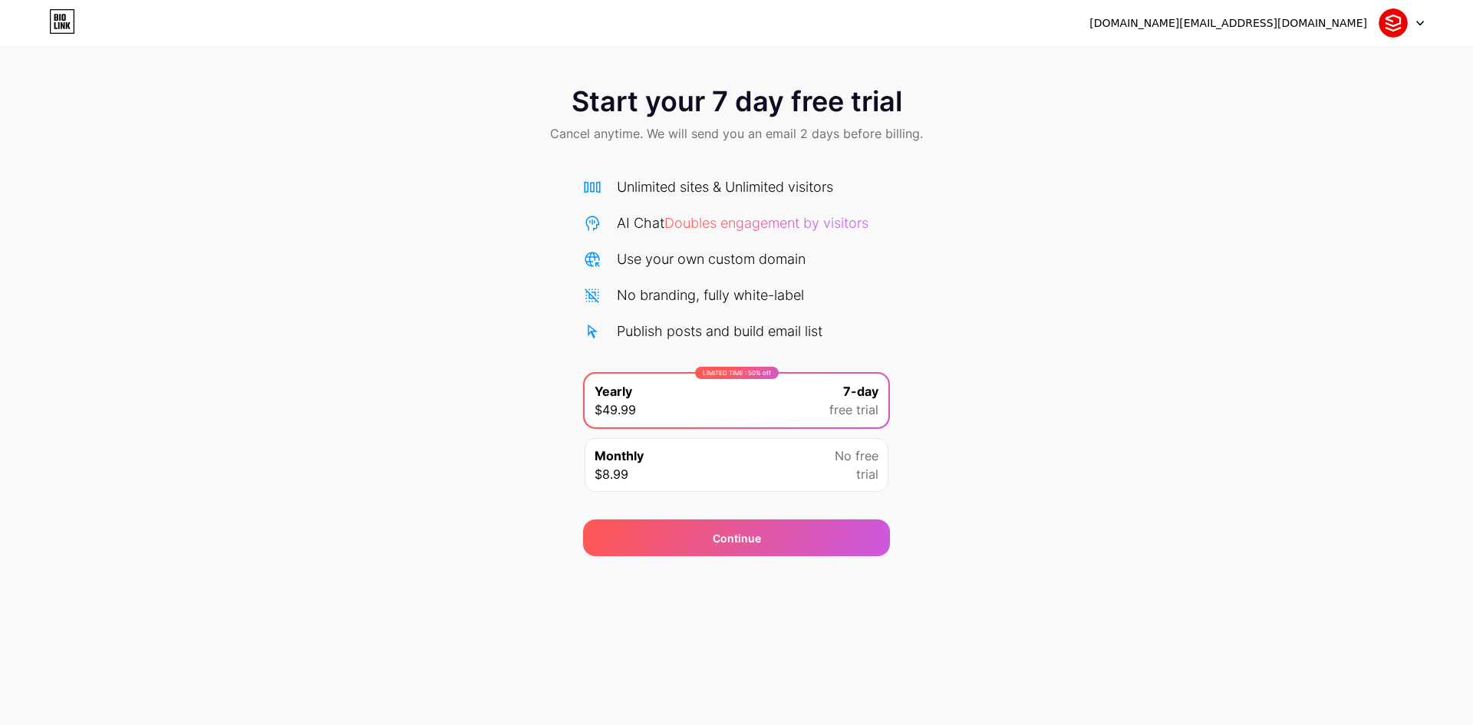
click at [1327, 37] on div "[DOMAIN_NAME][EMAIL_ADDRESS][DOMAIN_NAME] Logout" at bounding box center [736, 23] width 1473 height 46
click at [1415, 13] on div at bounding box center [1401, 23] width 44 height 28
click at [1333, 59] on li "Logout" at bounding box center [1328, 62] width 190 height 41
